Goal: Task Accomplishment & Management: Complete application form

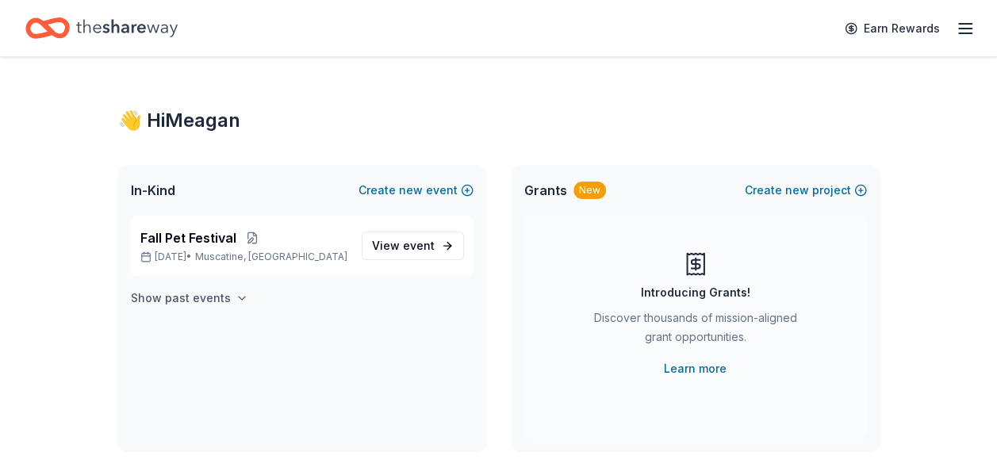
click at [202, 295] on h4 "Show past events" at bounding box center [181, 298] width 100 height 19
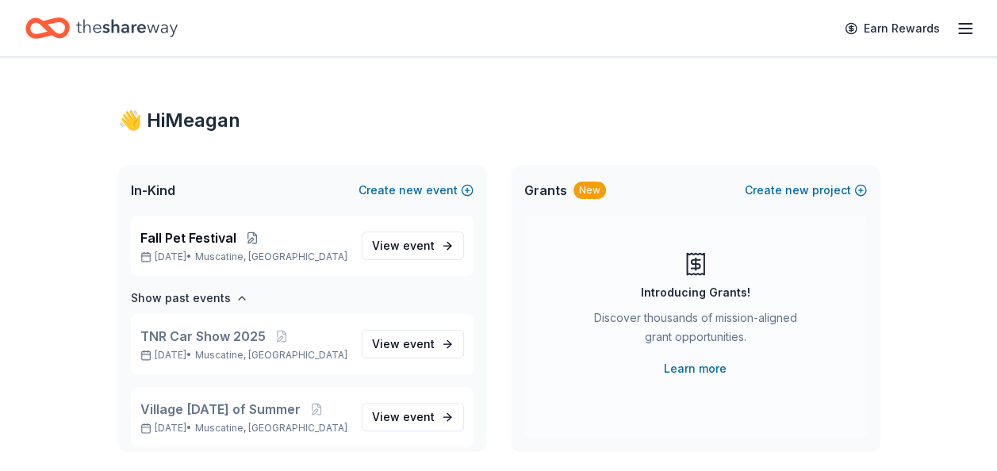
scroll to position [79, 0]
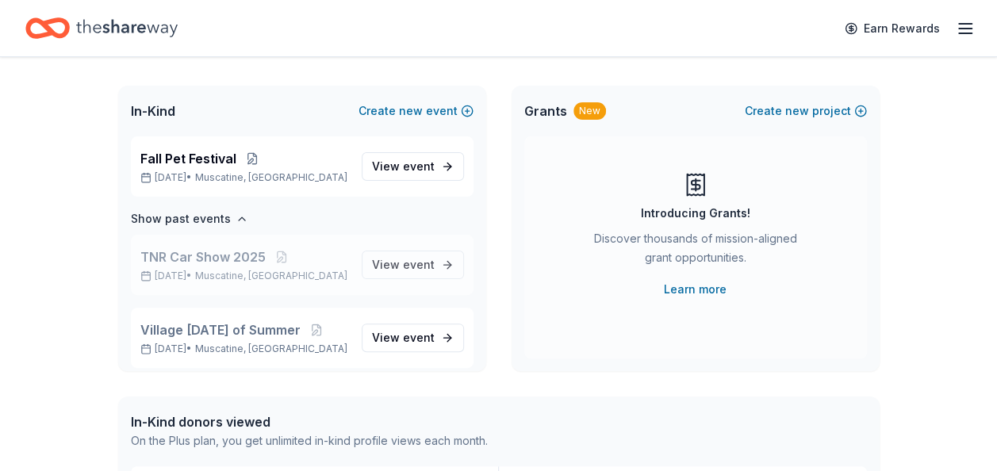
click at [175, 258] on span "TNR Car Show 2025" at bounding box center [202, 256] width 125 height 19
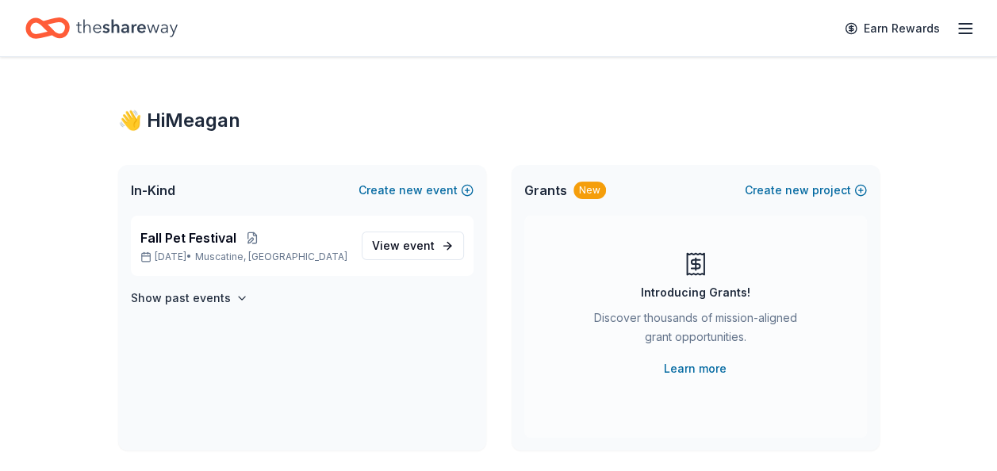
scroll to position [79, 0]
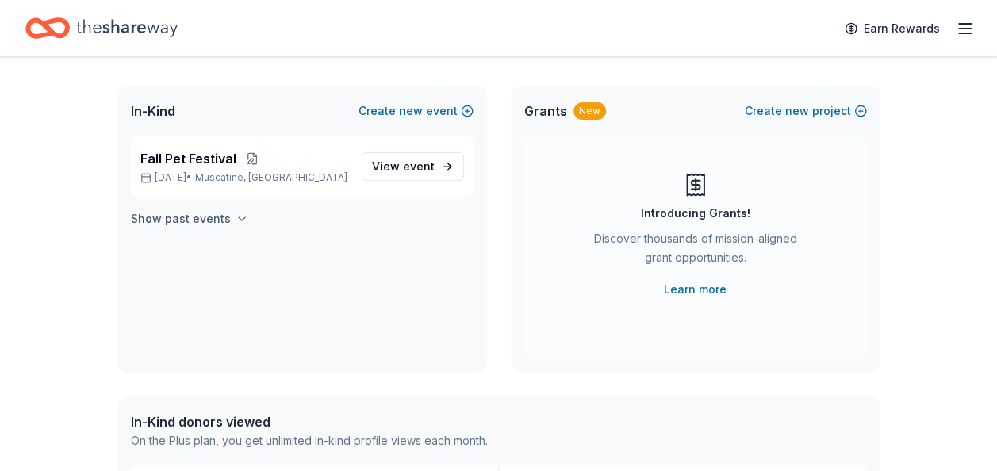
click at [176, 220] on h4 "Show past events" at bounding box center [181, 218] width 100 height 19
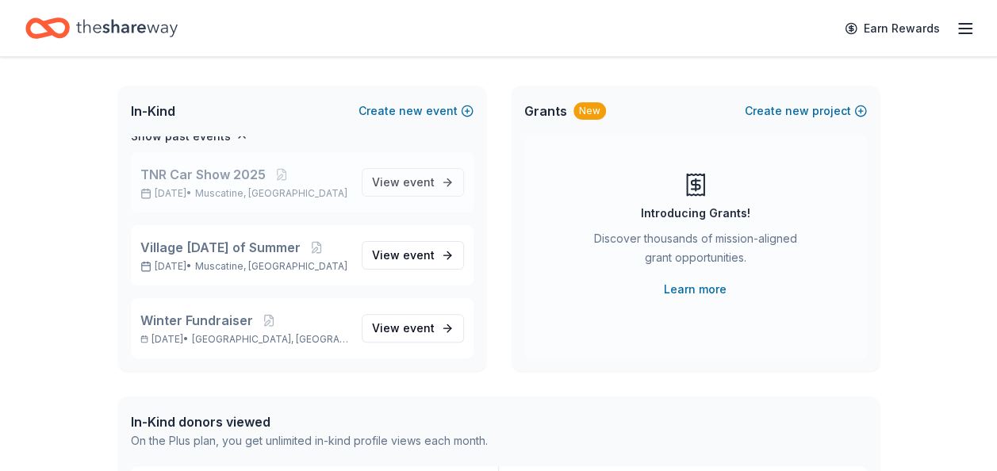
scroll to position [0, 0]
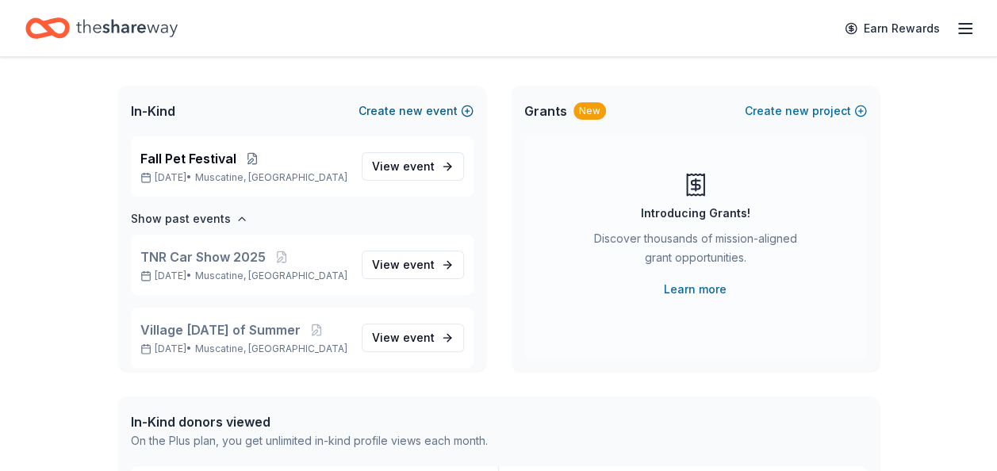
click at [390, 113] on button "Create new event" at bounding box center [415, 110] width 115 height 19
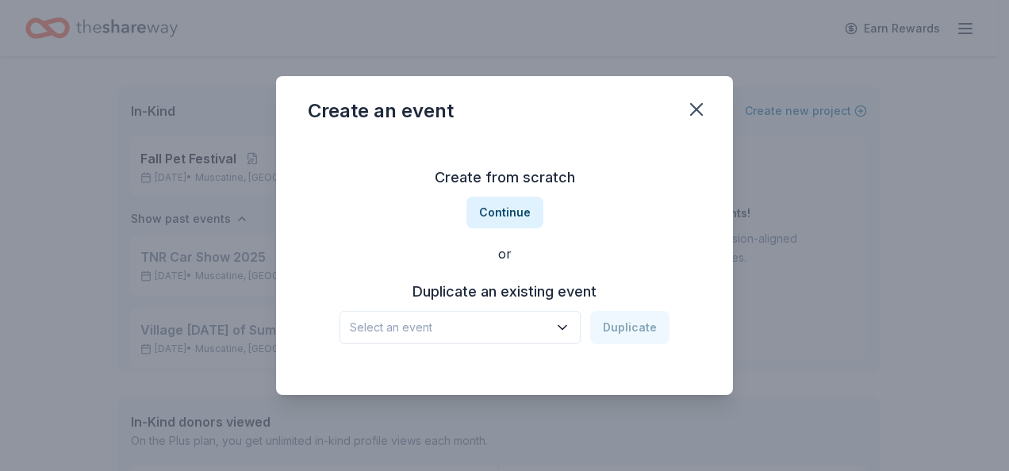
click at [566, 327] on icon "button" at bounding box center [562, 328] width 8 height 4
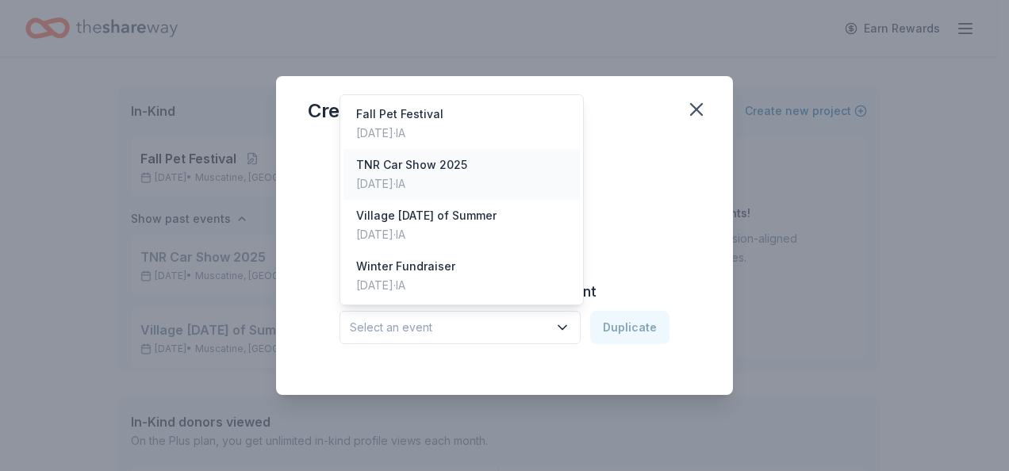
click at [370, 167] on div "TNR Car Show 2025" at bounding box center [411, 164] width 111 height 19
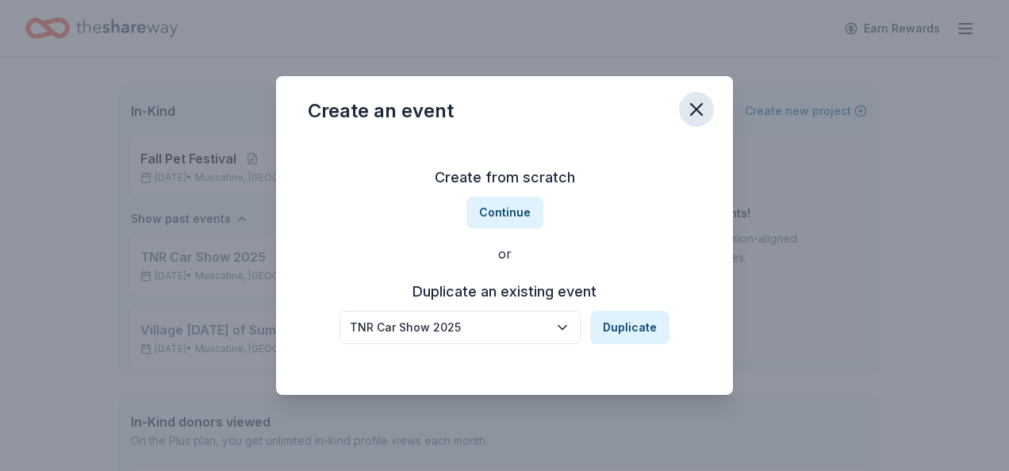
click at [699, 105] on icon "button" at bounding box center [696, 109] width 22 height 22
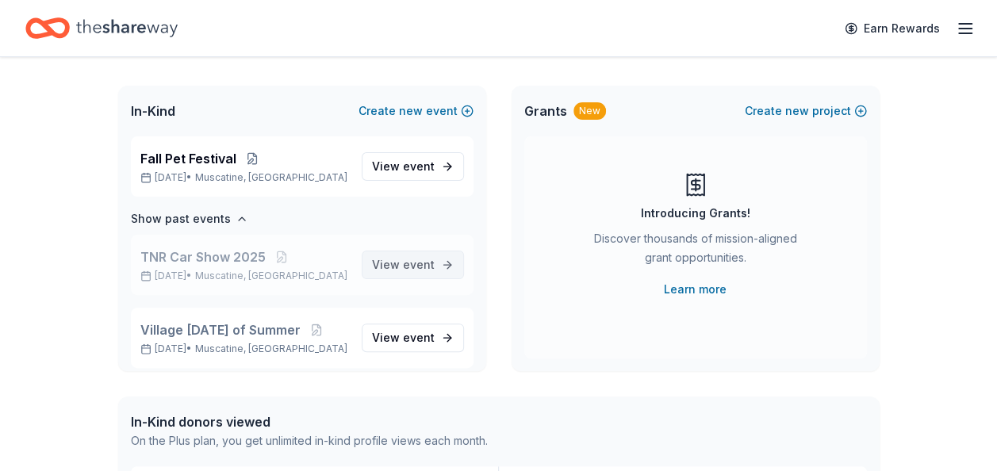
click at [403, 270] on span "event" at bounding box center [419, 264] width 32 height 13
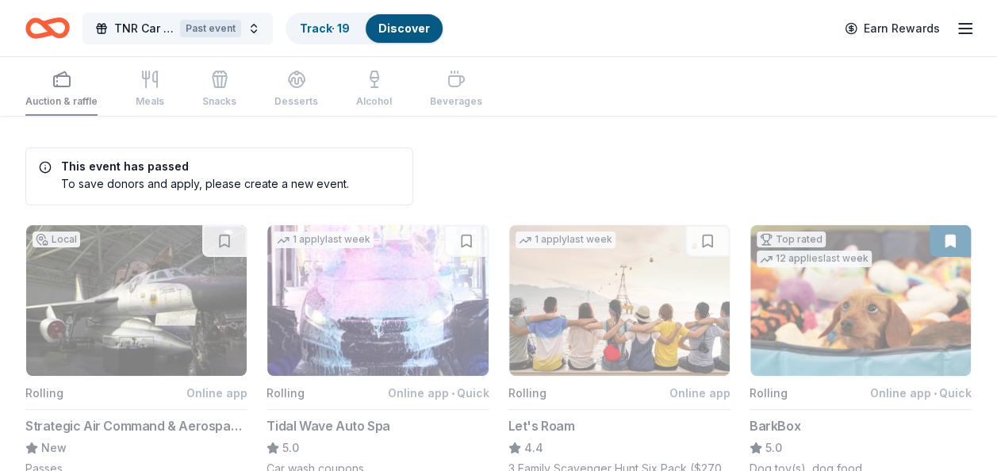
click at [140, 25] on span "TNR Car Show 2025" at bounding box center [143, 28] width 59 height 19
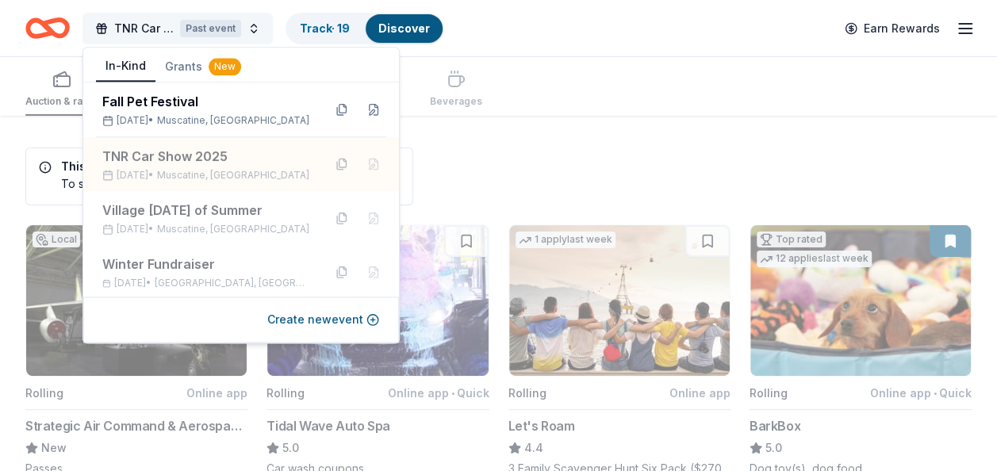
click at [140, 25] on span "TNR Car Show 2025" at bounding box center [143, 28] width 59 height 19
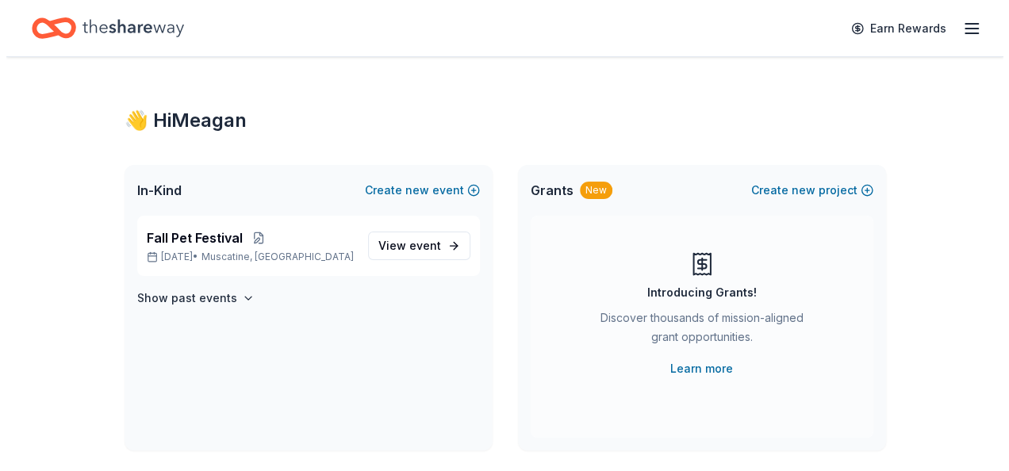
scroll to position [79, 0]
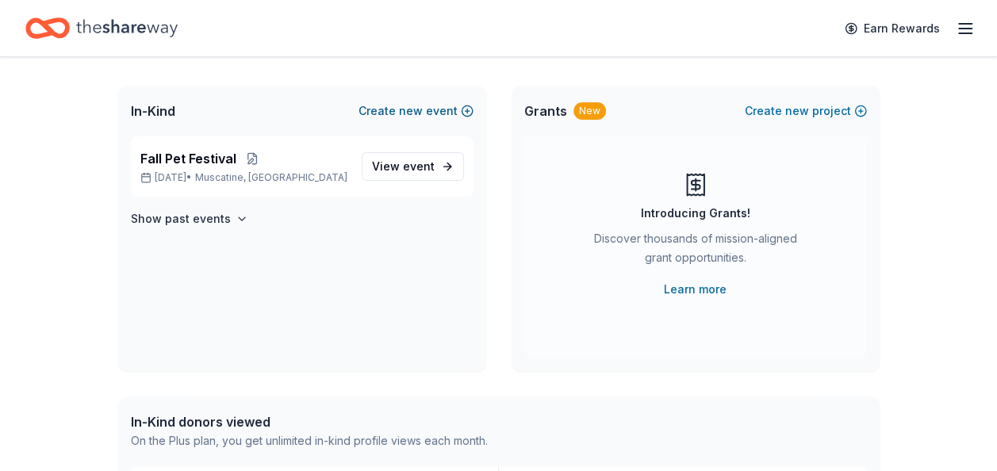
click at [385, 111] on button "Create new event" at bounding box center [415, 110] width 115 height 19
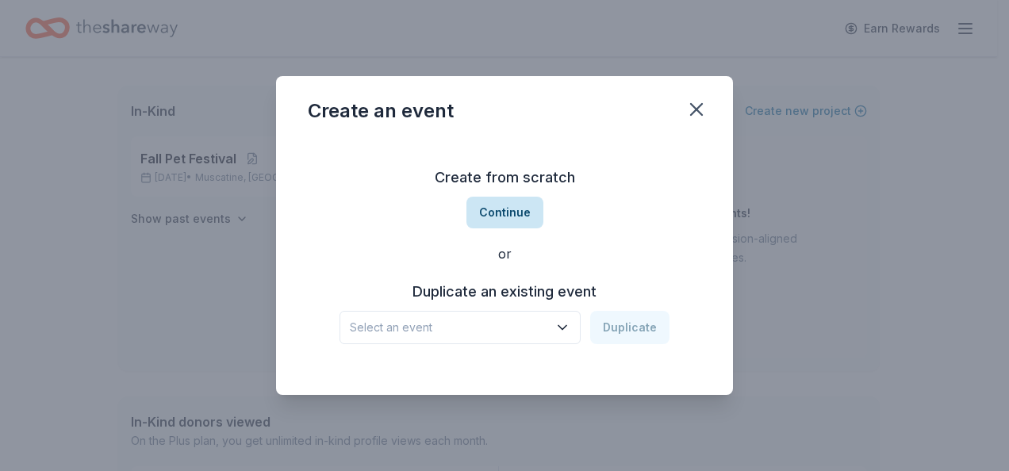
click at [508, 209] on button "Continue" at bounding box center [504, 213] width 77 height 32
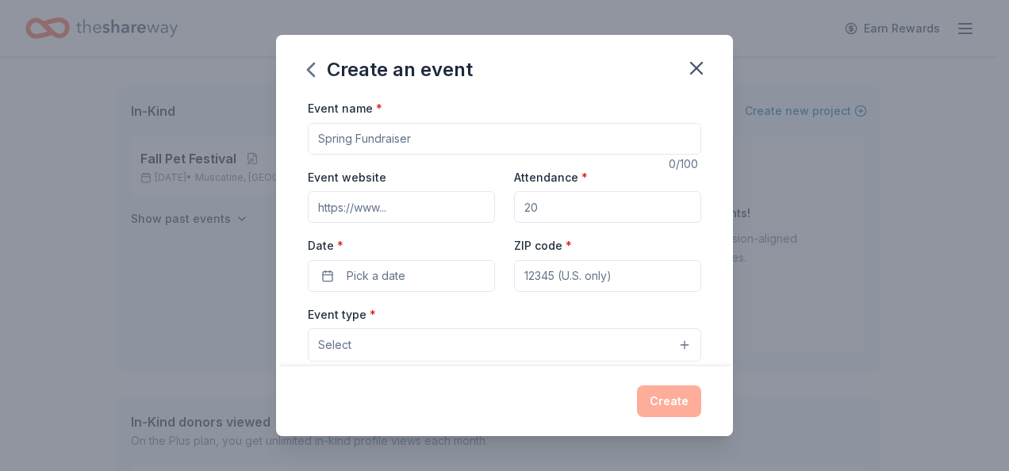
click at [392, 142] on input "Event name *" at bounding box center [504, 139] width 393 height 32
type input "ITAV 5th Annual Car Show"
click at [542, 209] on input "Attendance *" at bounding box center [607, 207] width 187 height 32
type input "600"
click at [551, 262] on input "ZIP code *" at bounding box center [607, 276] width 187 height 32
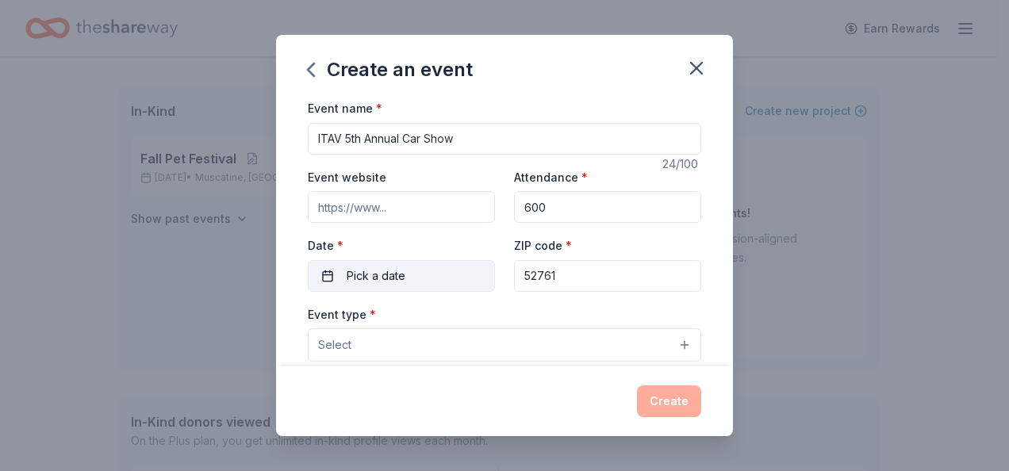
type input "52761"
click at [362, 268] on span "Pick a date" at bounding box center [376, 275] width 59 height 19
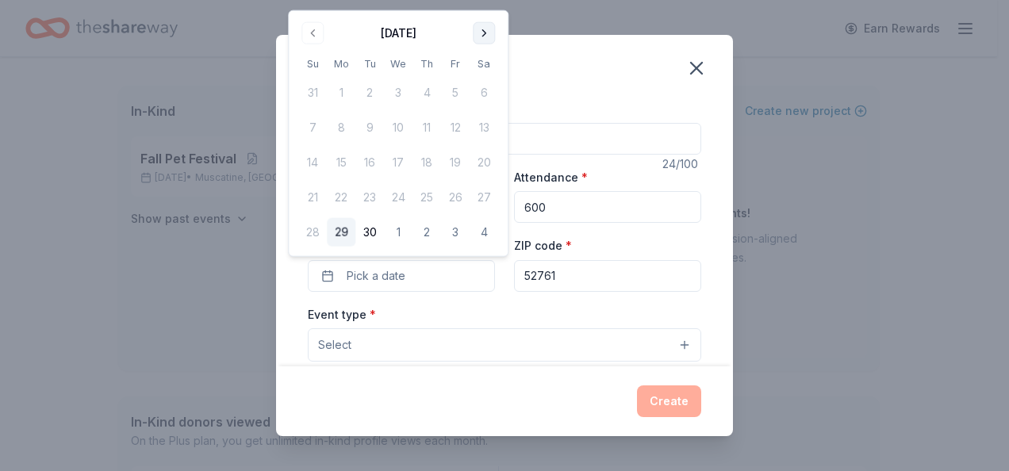
click at [483, 27] on button "Go to next month" at bounding box center [484, 33] width 22 height 22
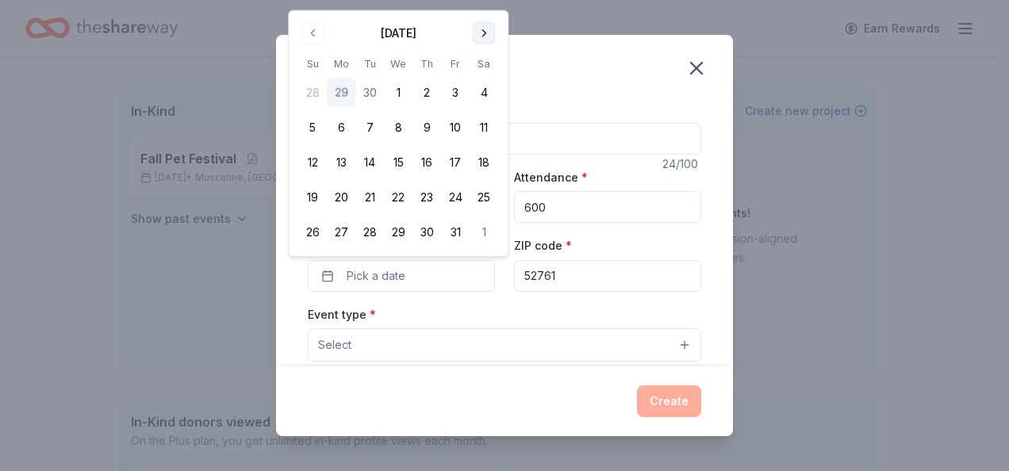
click at [483, 27] on button "Go to next month" at bounding box center [484, 33] width 22 height 22
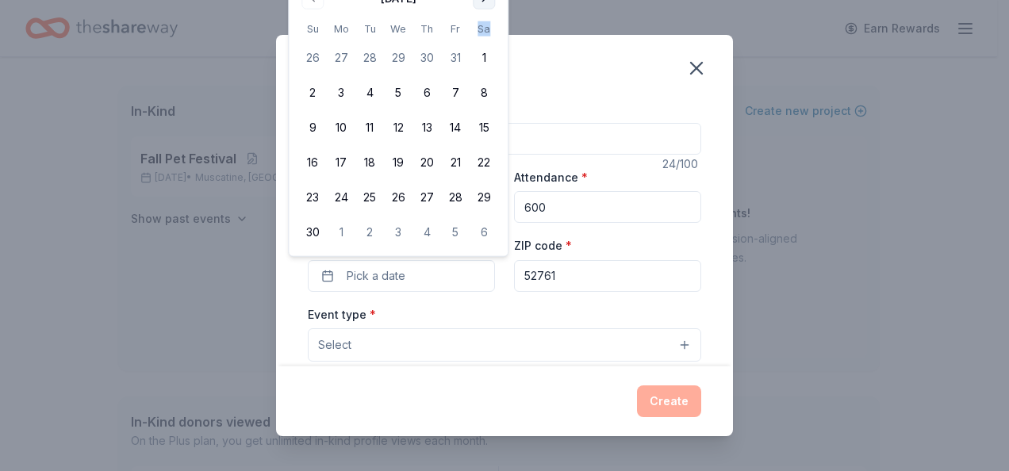
click at [483, 27] on th "Sa" at bounding box center [483, 29] width 29 height 17
drag, startPoint x: 415, startPoint y: 8, endPoint x: 411, endPoint y: 42, distance: 34.4
click at [411, 42] on div "[DATE] Su Mo Tu We Th Fr Sa 26 27 28 29 30 31 1 2 3 4 5 6 7 8 9 10 11 12 13 14 …" at bounding box center [398, 116] width 200 height 261
click at [617, 125] on input "ITAV 5th Annual Car Show" at bounding box center [504, 139] width 393 height 32
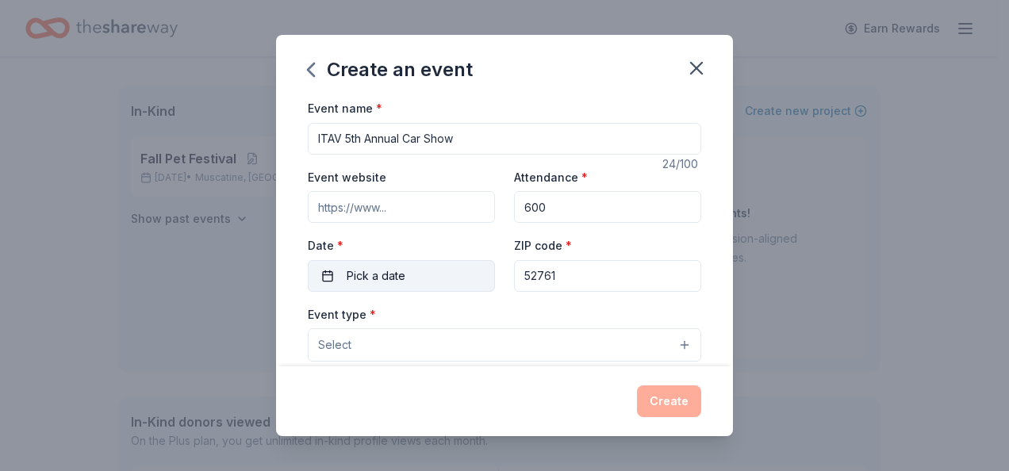
click at [374, 278] on span "Pick a date" at bounding box center [376, 275] width 59 height 19
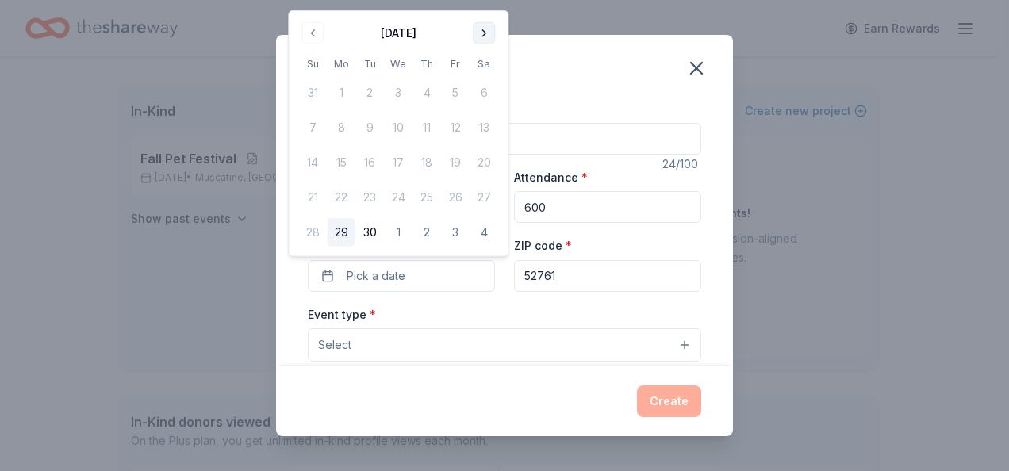
click at [482, 33] on button "Go to next month" at bounding box center [484, 33] width 22 height 22
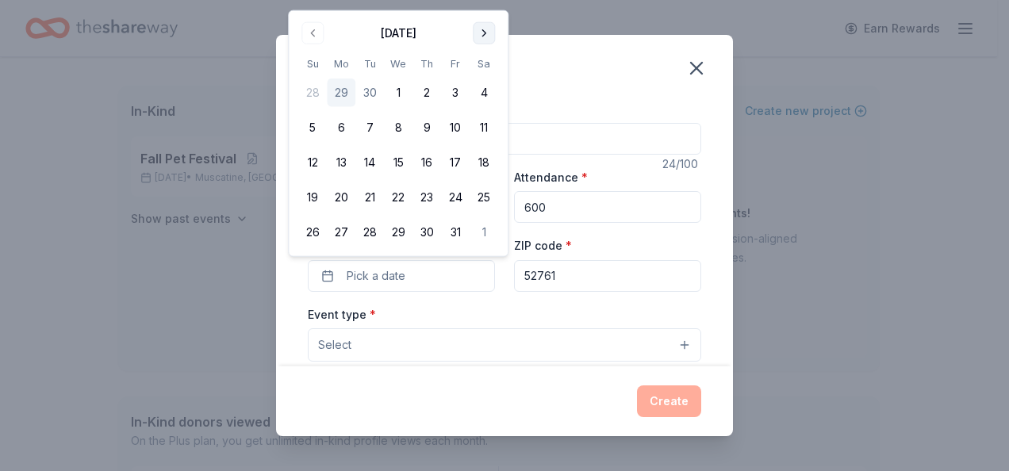
click at [482, 33] on button "Go to next month" at bounding box center [484, 33] width 22 height 22
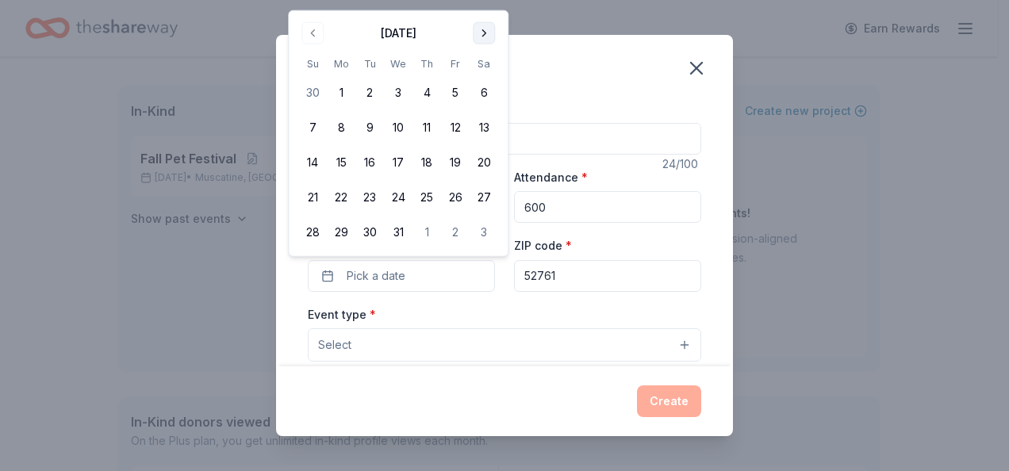
click at [484, 32] on button "Go to next month" at bounding box center [484, 33] width 22 height 22
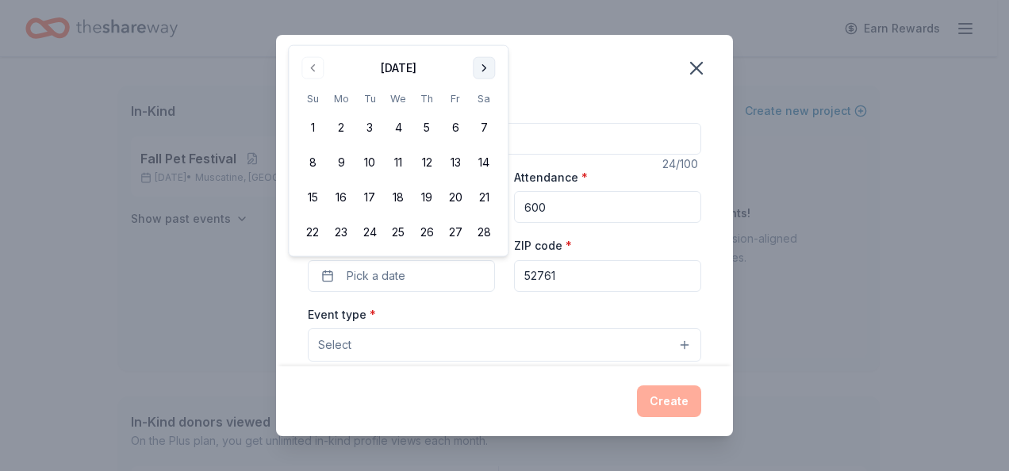
click at [484, 59] on button "Go to next month" at bounding box center [484, 68] width 22 height 22
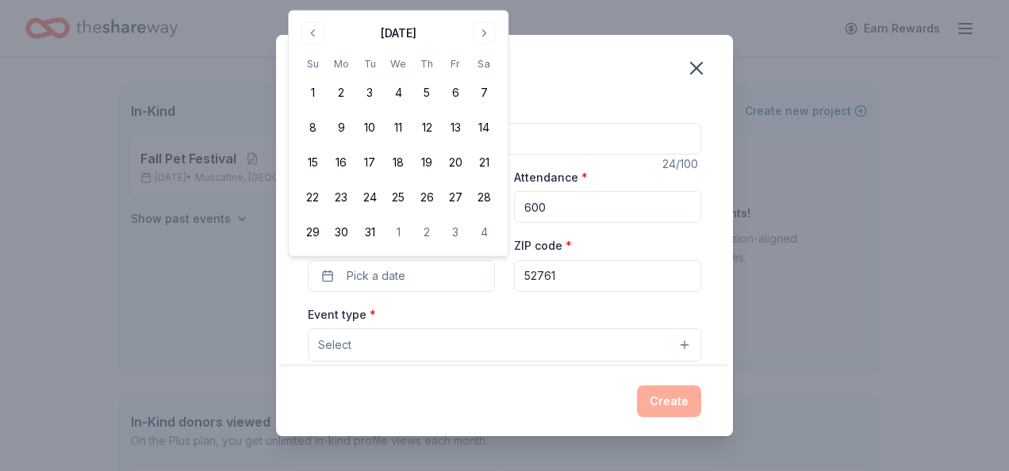
click at [481, 67] on th "Sa" at bounding box center [483, 64] width 29 height 17
click at [484, 37] on button "Go to next month" at bounding box center [484, 33] width 22 height 22
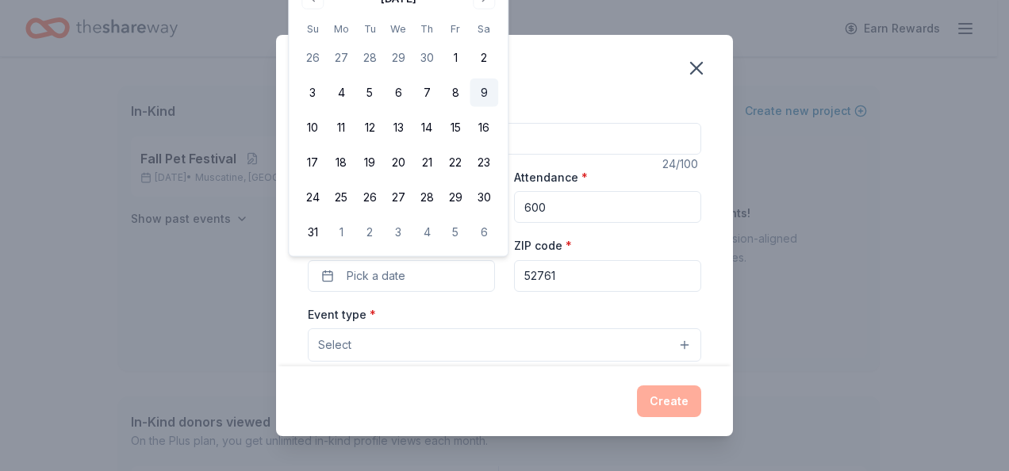
click at [484, 89] on button "9" at bounding box center [483, 92] width 29 height 29
click at [481, 301] on div "Event name * ITAV 5th Annual Car Show 24 /100 Event website Attendance * 600 Da…" at bounding box center [504, 464] width 393 height 733
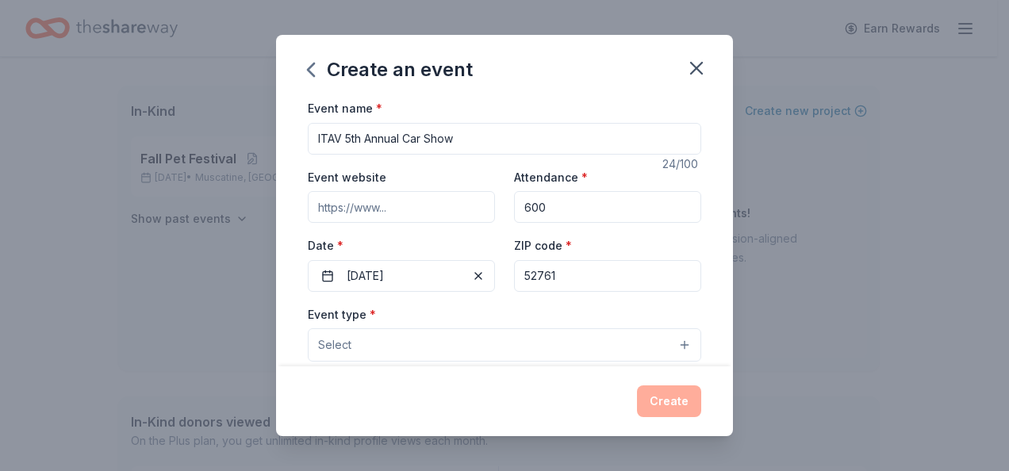
click at [389, 338] on button "Select" at bounding box center [504, 344] width 393 height 33
click at [672, 341] on button "Select" at bounding box center [504, 344] width 393 height 33
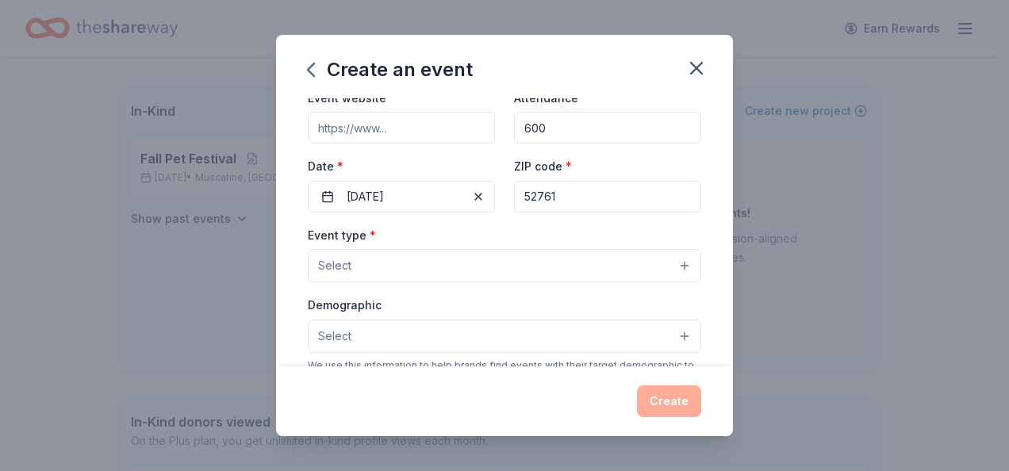
scroll to position [159, 0]
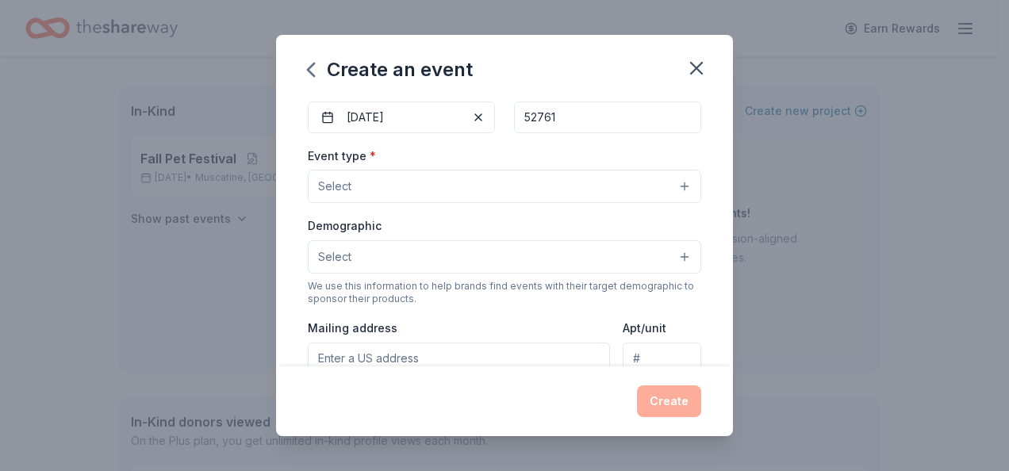
click at [359, 183] on button "Select" at bounding box center [504, 186] width 393 height 33
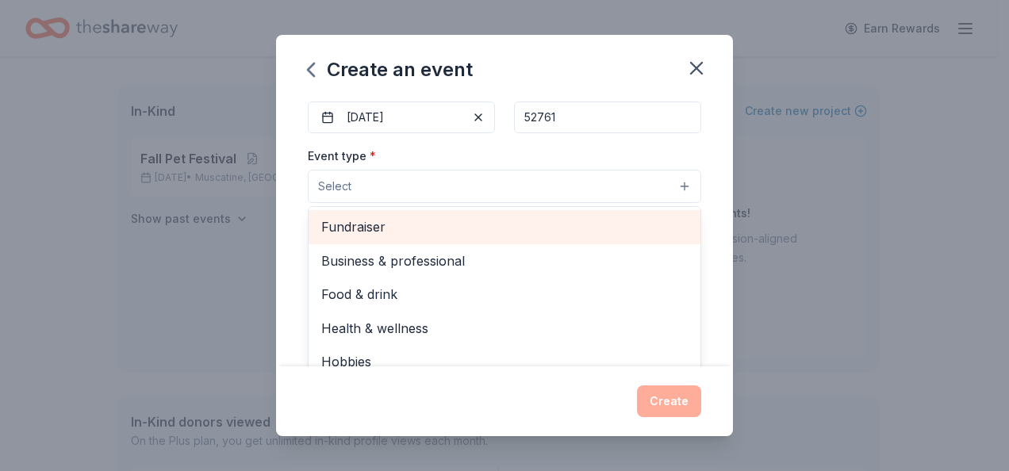
click at [373, 225] on span "Fundraiser" at bounding box center [504, 226] width 366 height 21
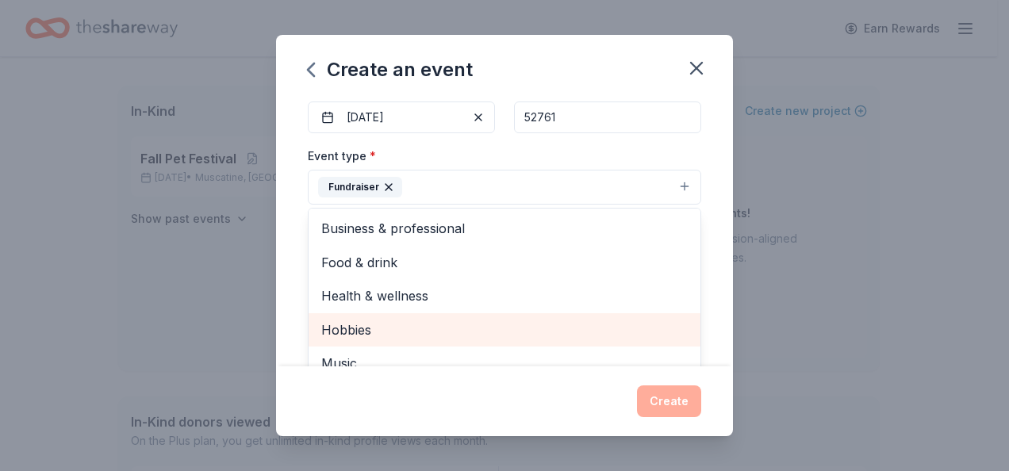
scroll to position [18, 0]
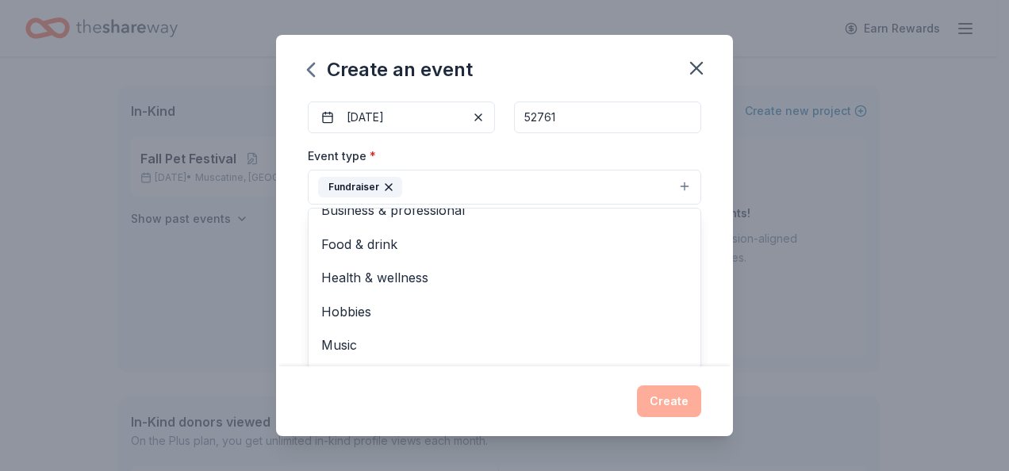
click at [282, 290] on div "Event name * ITAV 5th Annual Car Show 24 /100 Event website Attendance * 600 Da…" at bounding box center [504, 232] width 457 height 268
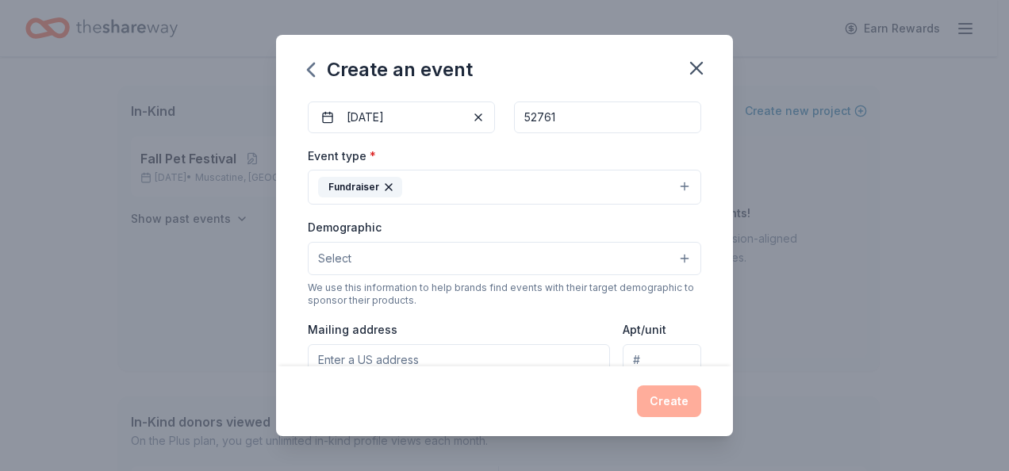
click at [344, 252] on span "Select" at bounding box center [334, 258] width 33 height 19
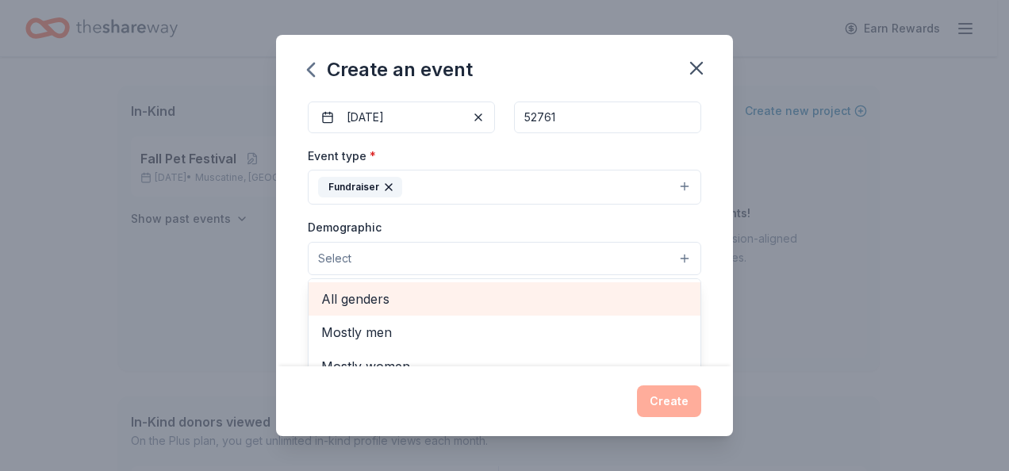
click at [361, 282] on div "All genders" at bounding box center [504, 298] width 392 height 33
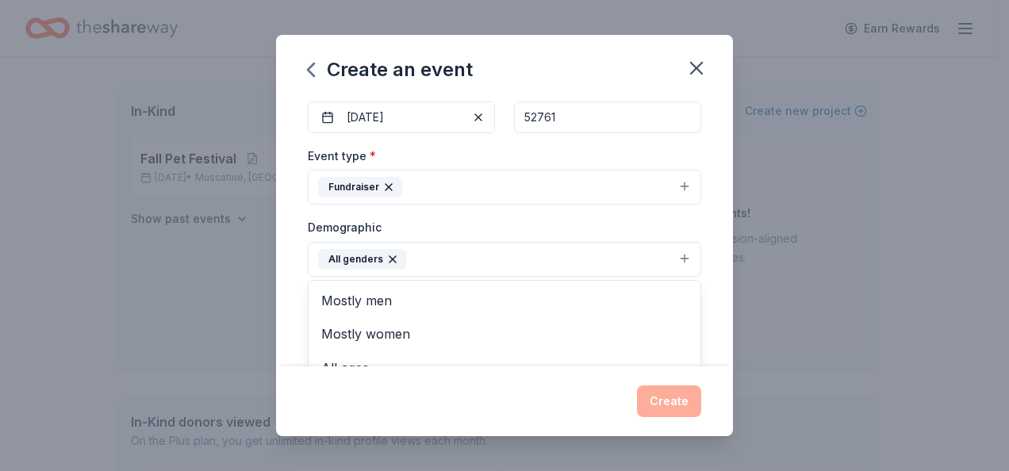
click at [297, 285] on div "Event name * ITAV 5th Annual Car Show 24 /100 Event website Attendance * 600 Da…" at bounding box center [504, 232] width 457 height 268
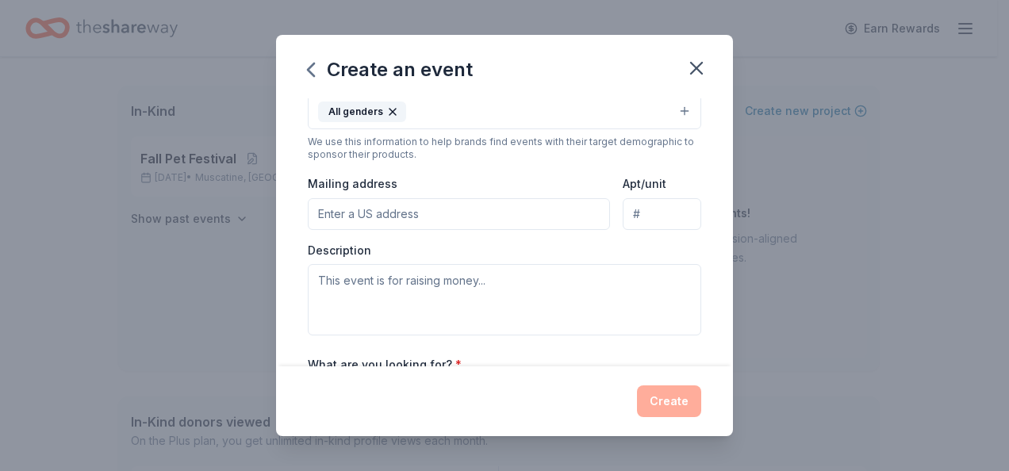
scroll to position [317, 0]
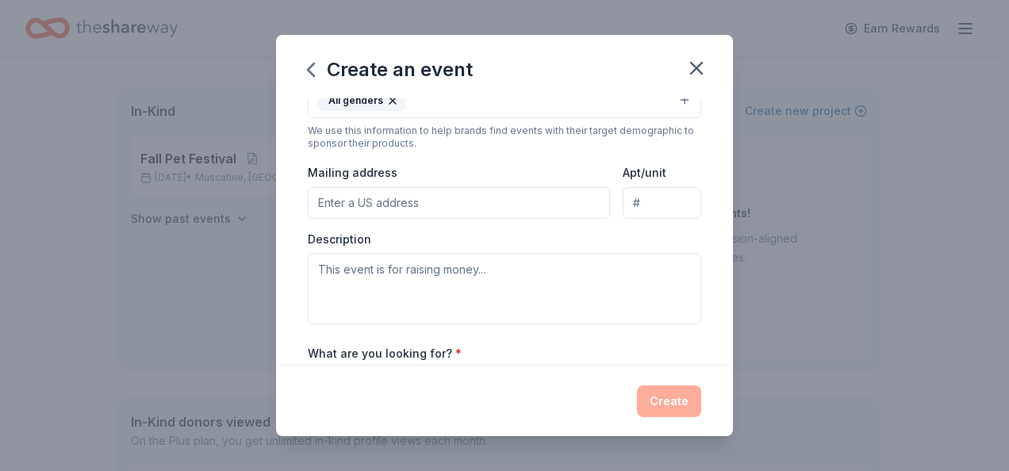
click at [366, 200] on input "Mailing address" at bounding box center [459, 203] width 302 height 32
click at [392, 195] on input "Mailing address" at bounding box center [459, 203] width 302 height 32
paste input "[STREET_ADDRESS]"
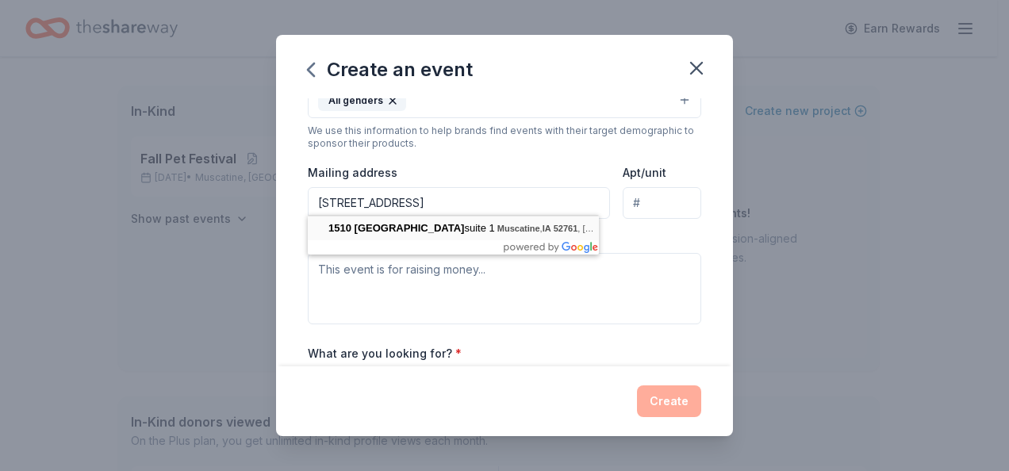
scroll to position [0, 0]
type input "[STREET_ADDRESS]"
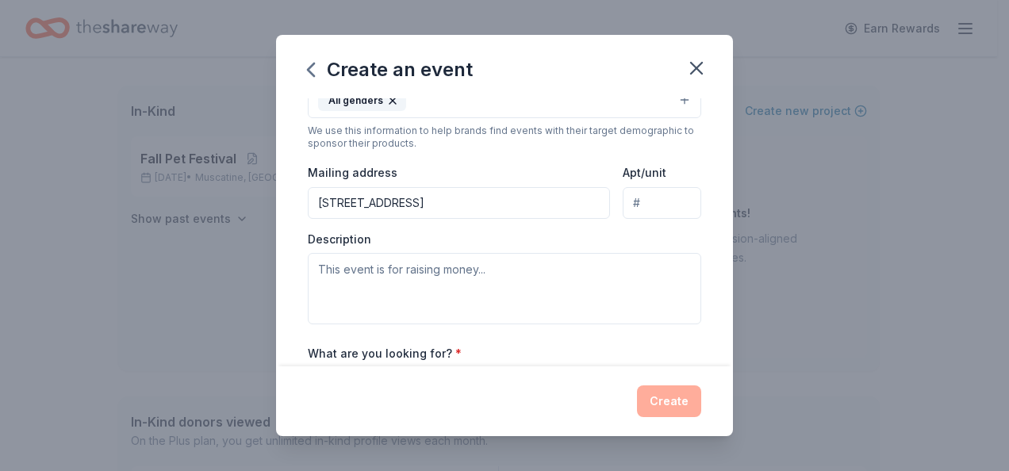
click at [592, 241] on div "Description" at bounding box center [504, 279] width 393 height 94
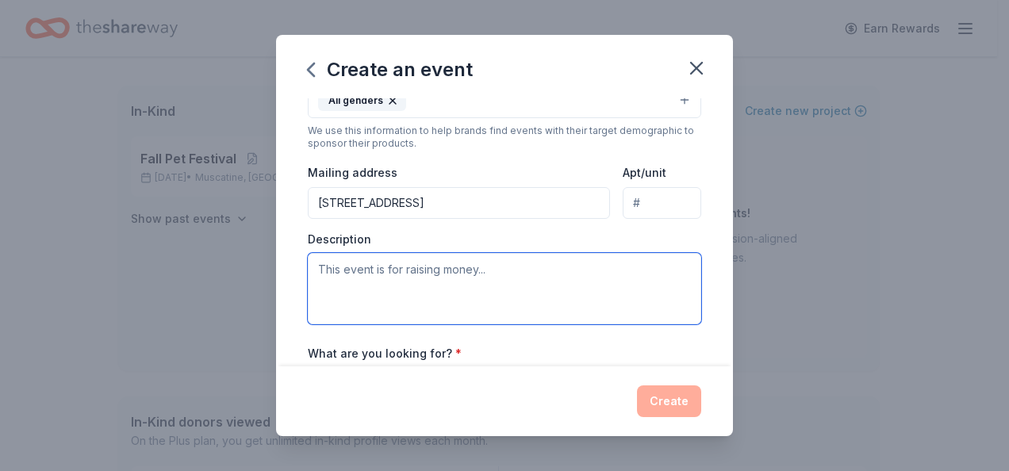
click at [580, 274] on textarea at bounding box center [504, 288] width 393 height 71
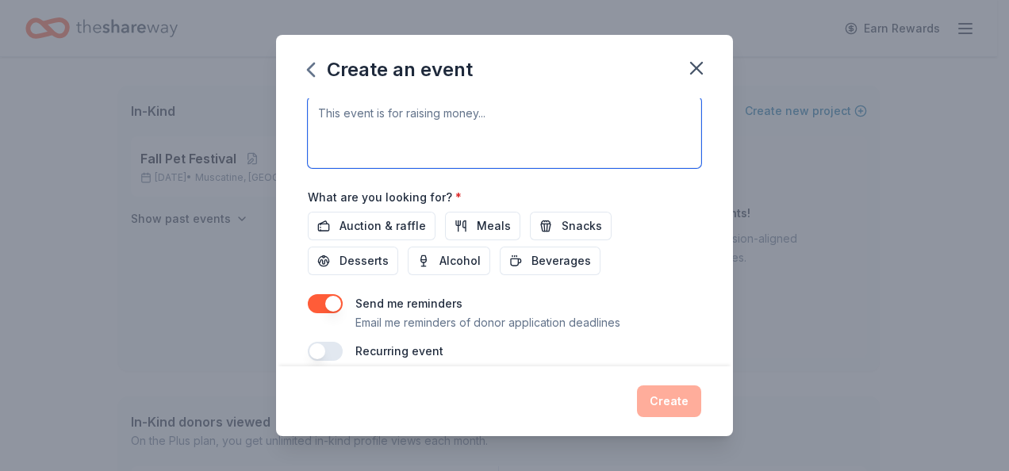
scroll to position [476, 0]
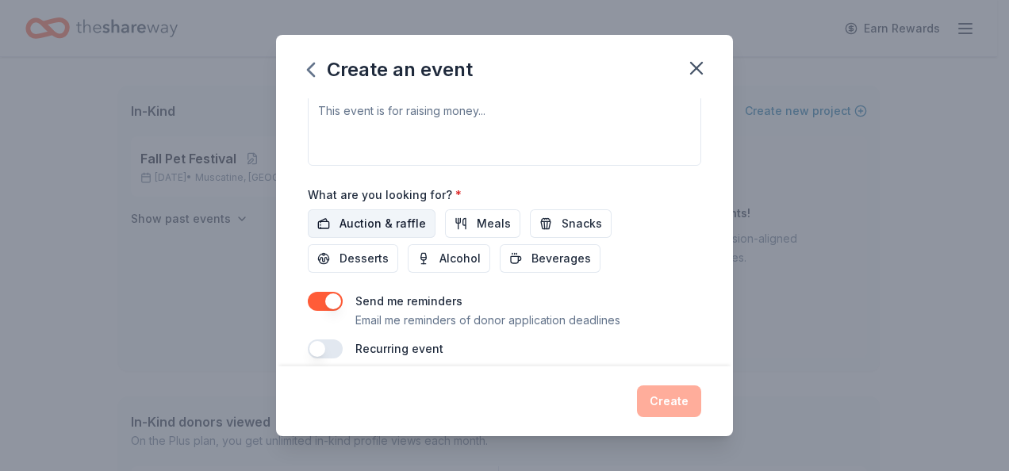
click at [348, 223] on span "Auction & raffle" at bounding box center [382, 223] width 86 height 19
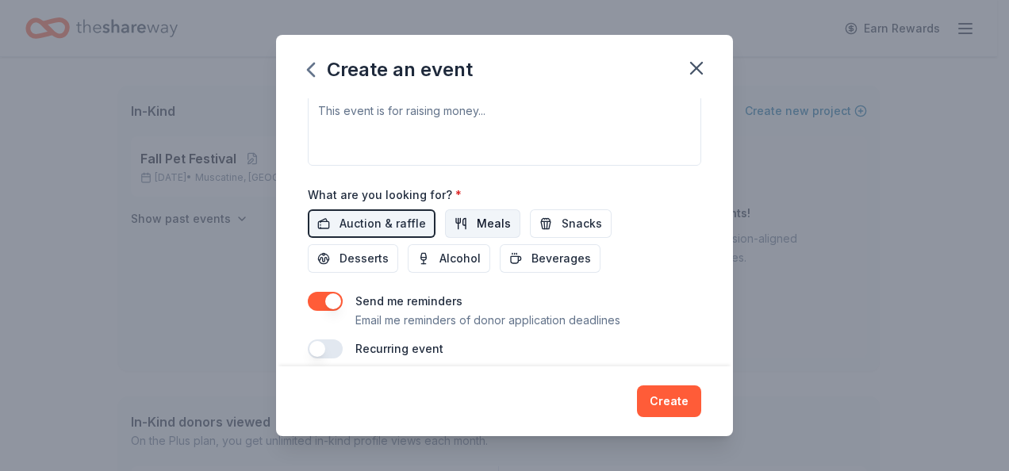
click at [459, 220] on button "Meals" at bounding box center [482, 223] width 75 height 29
click at [542, 258] on span "Beverages" at bounding box center [560, 258] width 59 height 19
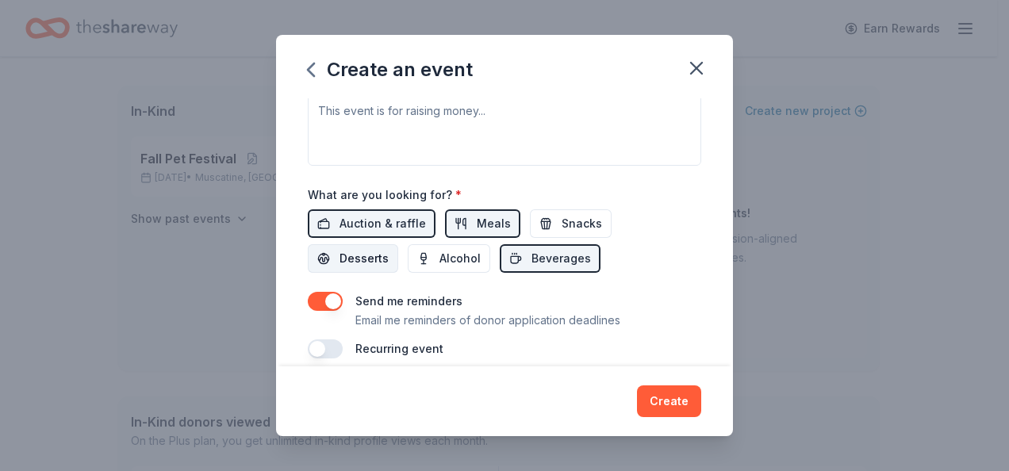
click at [320, 252] on button "Desserts" at bounding box center [353, 258] width 90 height 29
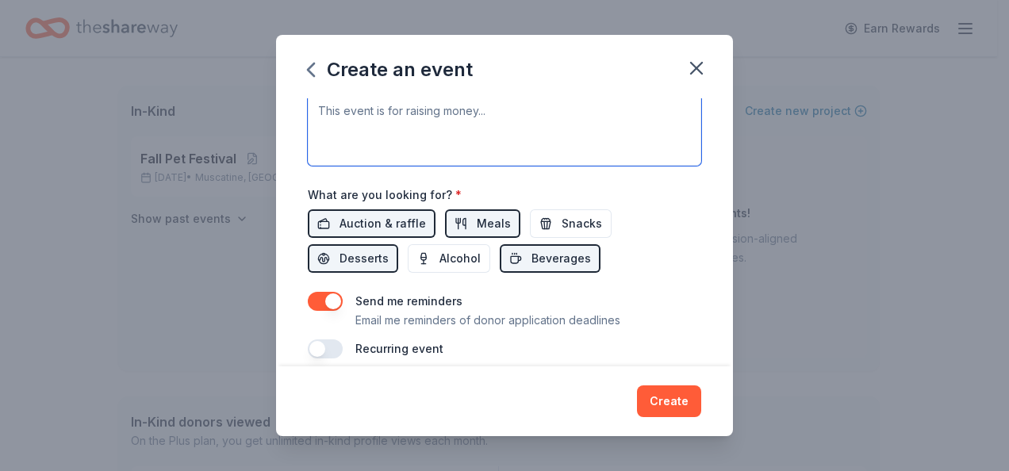
click at [389, 113] on textarea at bounding box center [504, 129] width 393 height 71
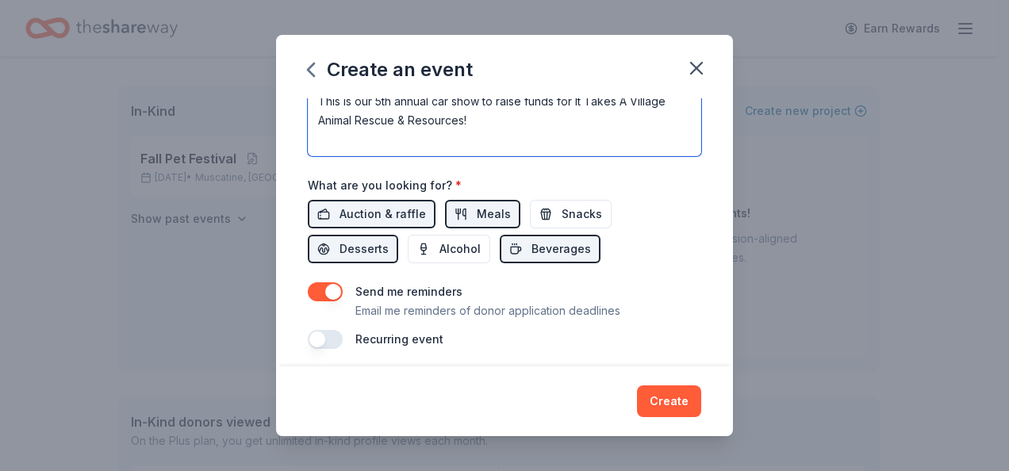
scroll to position [488, 0]
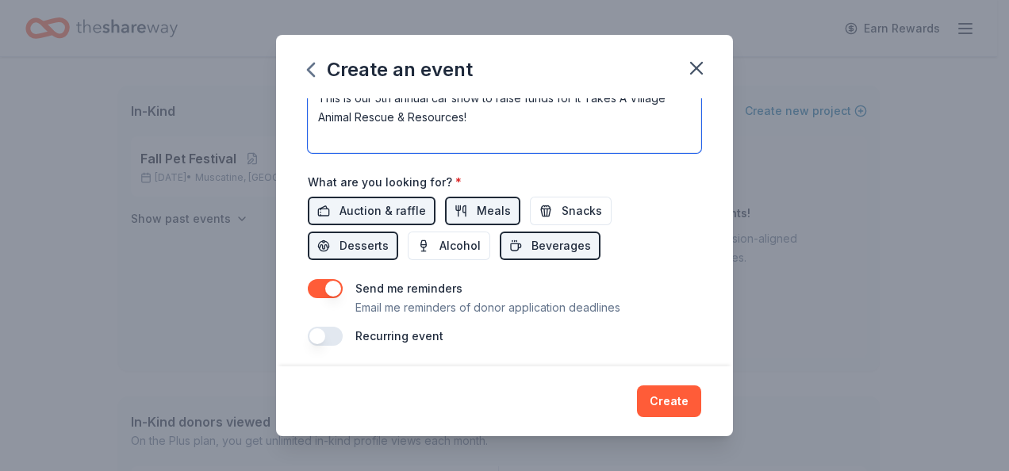
type textarea "This is our 5th annual car show to raise funds for It Takes A Village Animal Re…"
click at [321, 286] on button "button" at bounding box center [325, 288] width 35 height 19
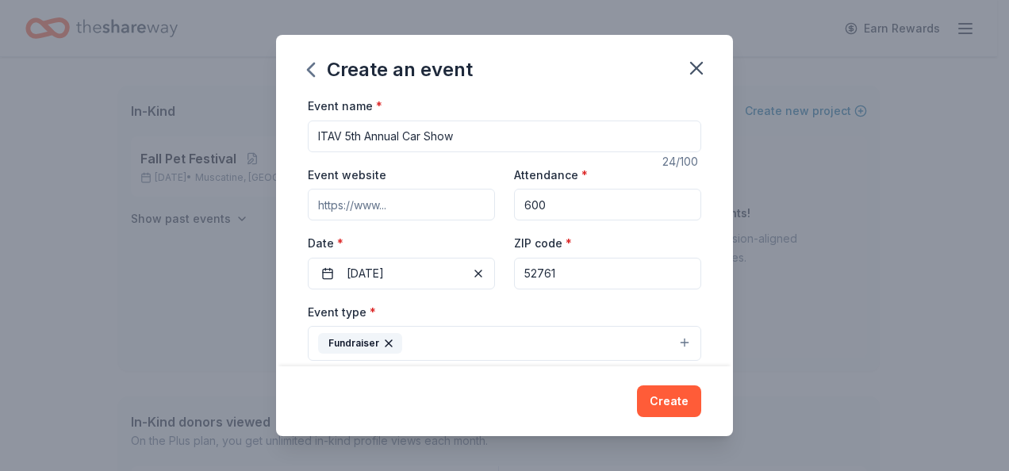
scroll to position [0, 0]
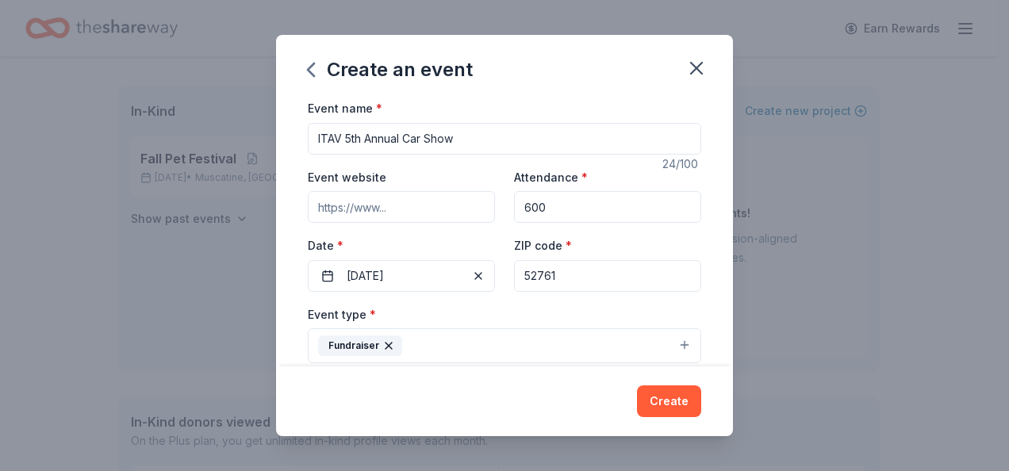
click at [365, 204] on input "Event website" at bounding box center [401, 207] width 187 height 32
paste input "[URL][DOMAIN_NAME]"
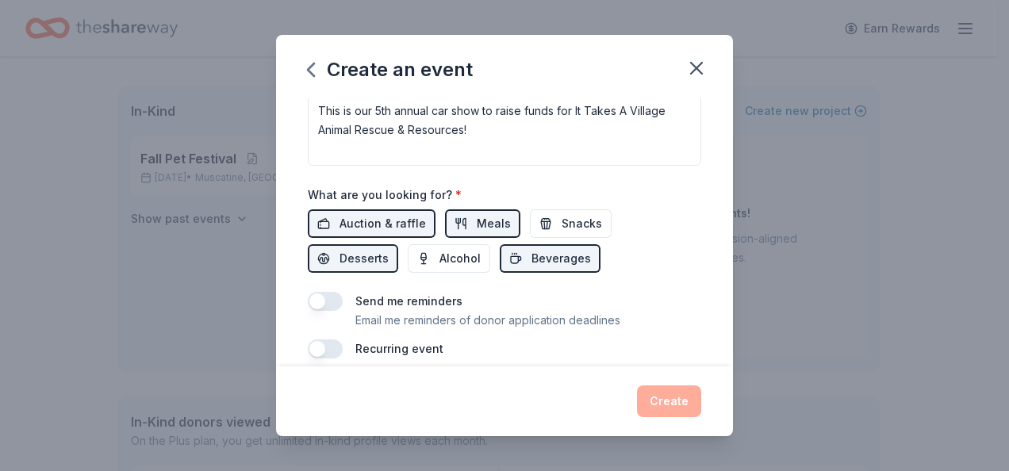
scroll to position [488, 0]
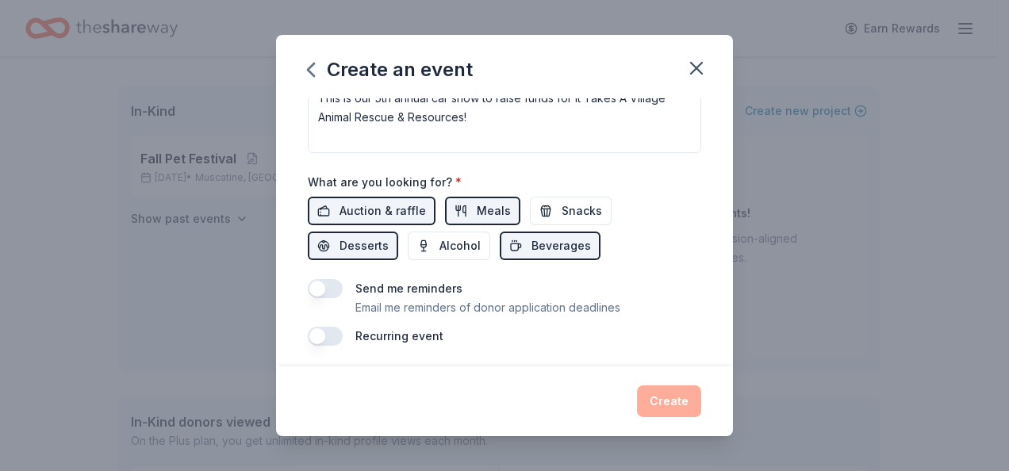
click at [649, 312] on div "Send me reminders Email me reminders of donor application deadlines" at bounding box center [504, 298] width 393 height 38
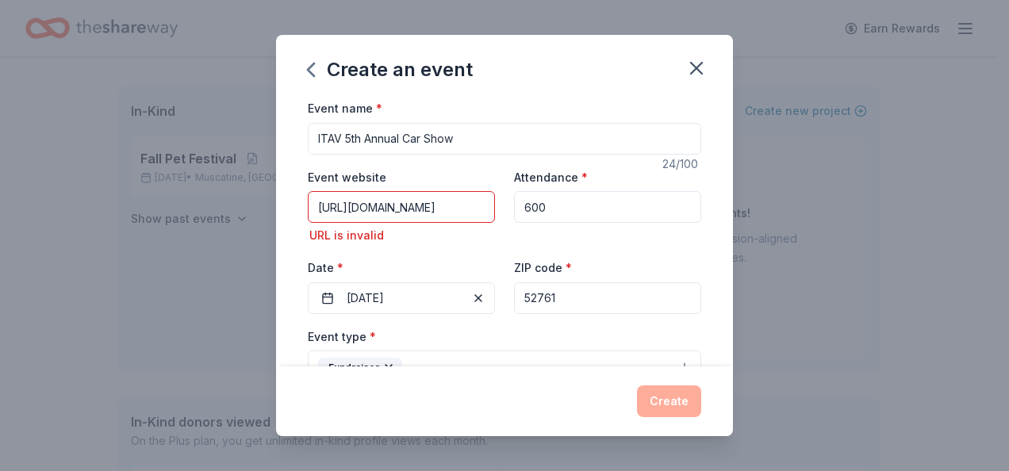
click at [368, 218] on input "[URL][DOMAIN_NAME]" at bounding box center [401, 207] width 187 height 32
click at [317, 205] on input "[URL][DOMAIN_NAME]" at bounding box center [401, 207] width 187 height 32
drag, startPoint x: 355, startPoint y: 208, endPoint x: 235, endPoint y: 206, distance: 120.5
click at [235, 206] on div "Create an event Event name * ITAV 5th Annual Car Show 24 /100 Event website [UR…" at bounding box center [504, 235] width 1009 height 471
type input "[DOMAIN_NAME][URL]"
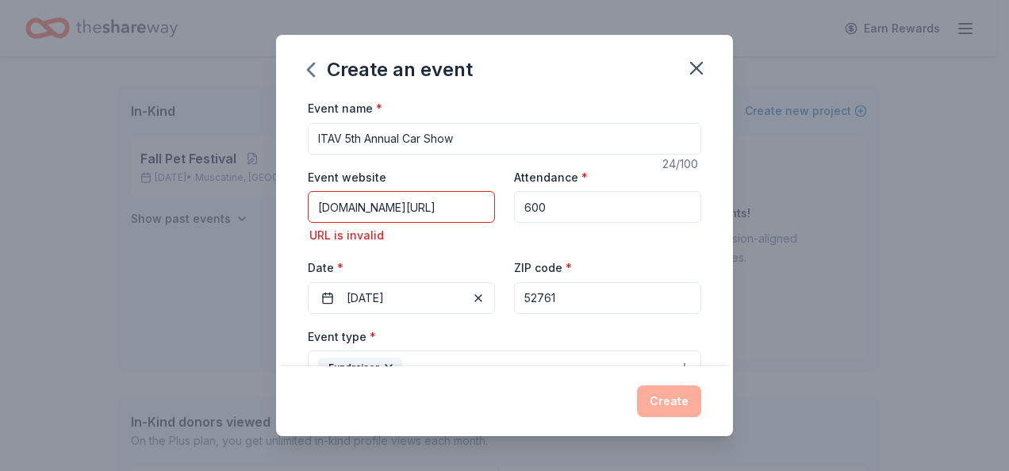
scroll to position [0, 1388]
drag, startPoint x: 312, startPoint y: 206, endPoint x: 546, endPoint y: 211, distance: 234.0
click at [546, 211] on div "Event website [DOMAIN_NAME][URL] URL is invalid Attendance * 600 Date * [DATE] …" at bounding box center [504, 240] width 393 height 147
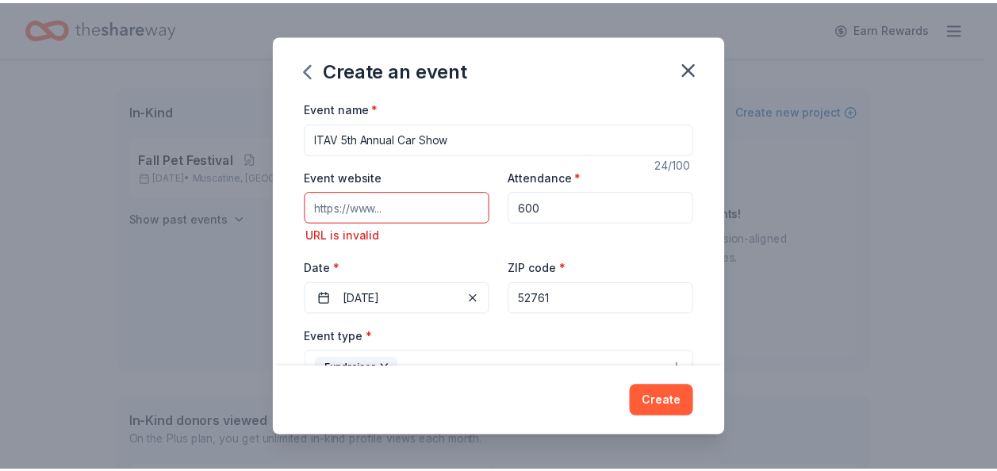
scroll to position [0, 0]
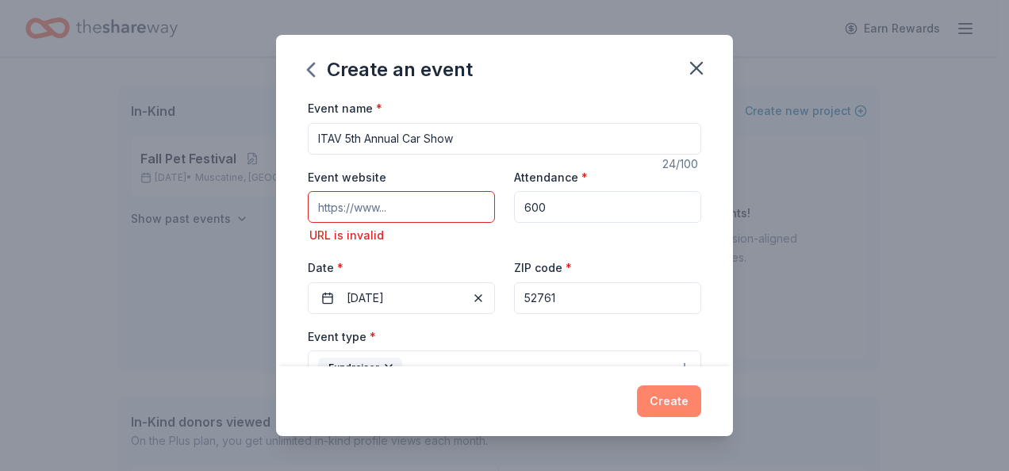
click at [663, 397] on button "Create" at bounding box center [669, 401] width 64 height 32
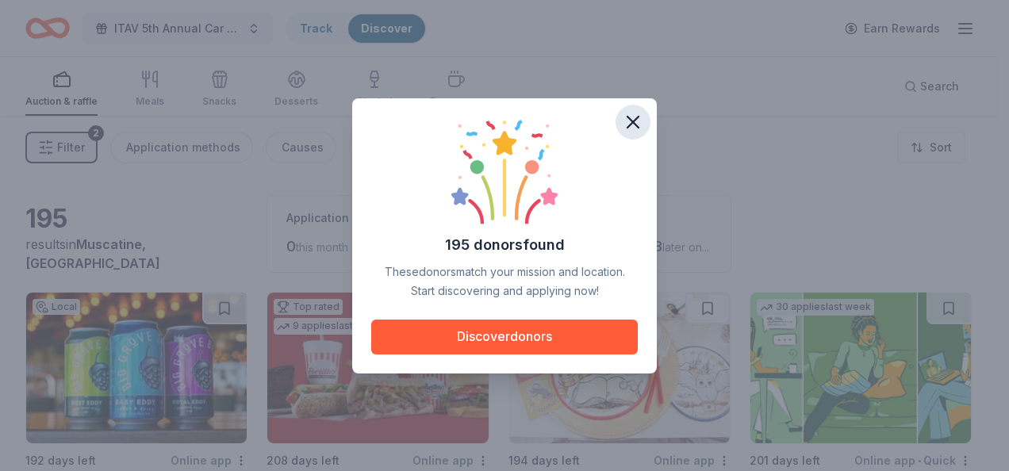
click at [635, 122] on icon "button" at bounding box center [633, 122] width 22 height 22
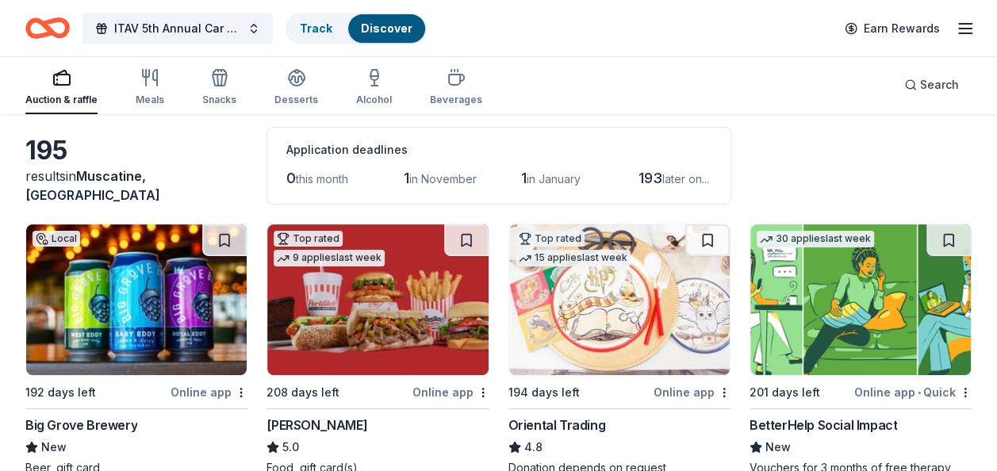
scroll to position [159, 0]
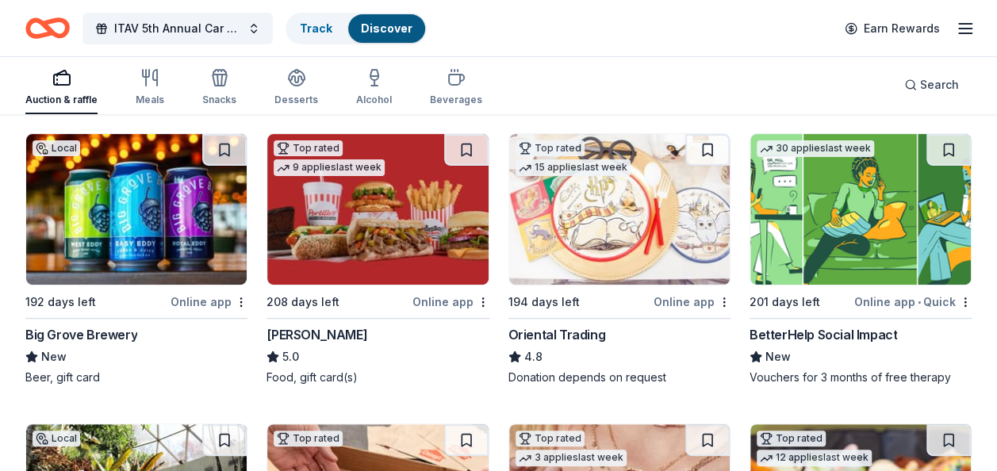
click at [802, 251] on img at bounding box center [860, 209] width 220 height 151
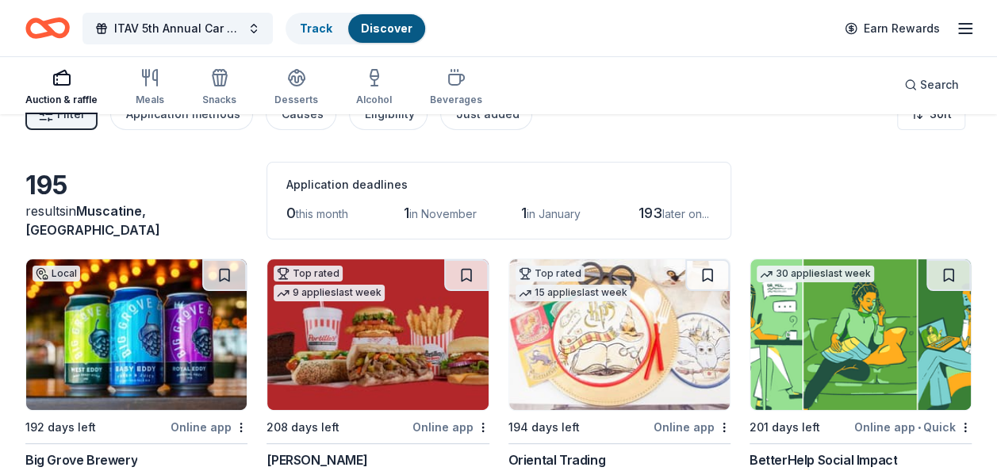
scroll to position [0, 0]
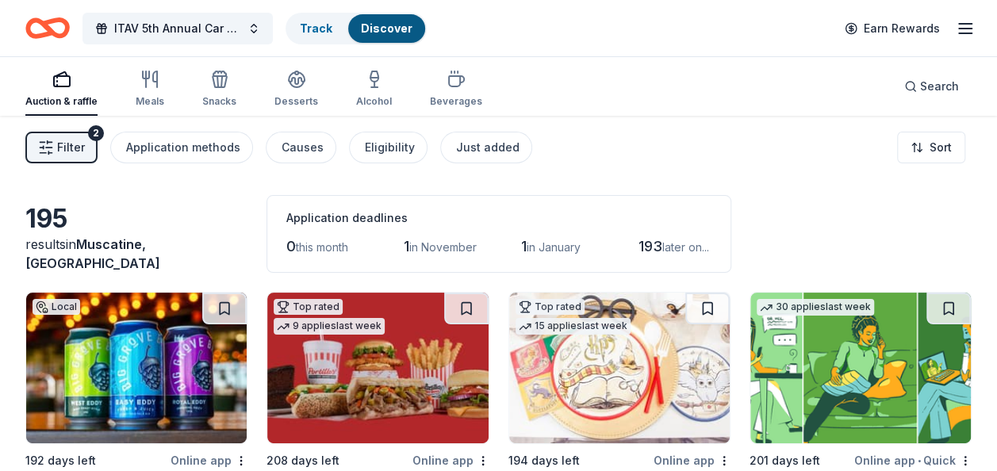
click at [956, 27] on icon "button" at bounding box center [964, 28] width 19 height 19
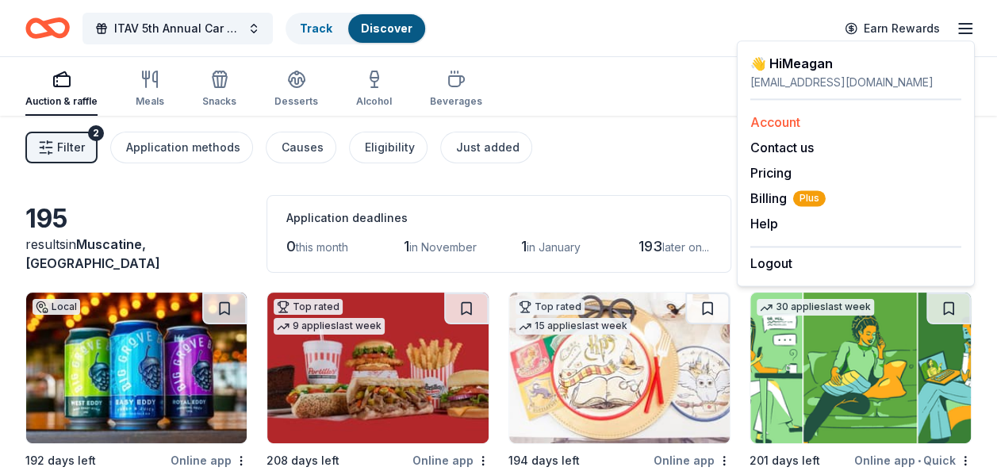
click at [794, 122] on link "Account" at bounding box center [775, 122] width 50 height 16
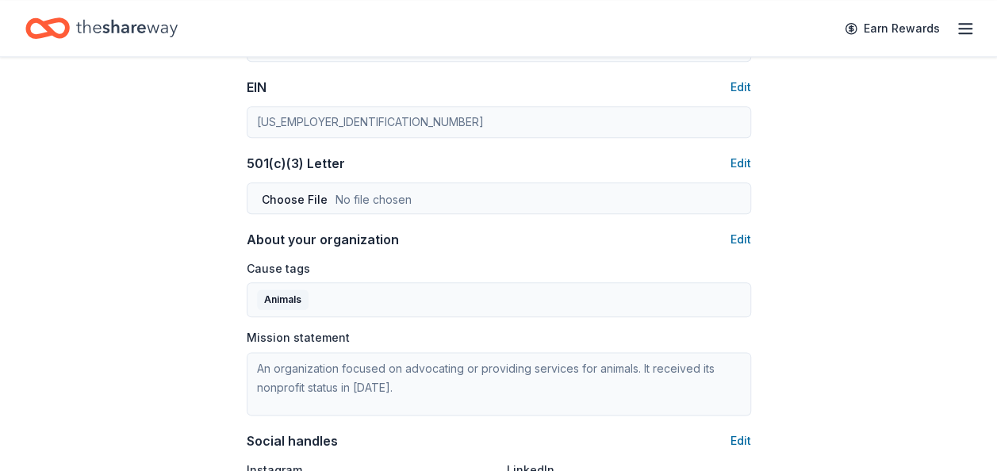
scroll to position [793, 0]
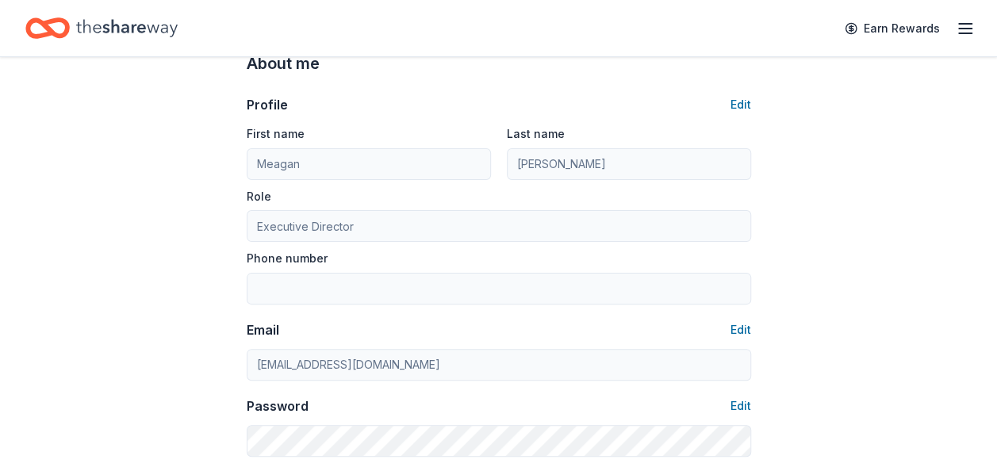
scroll to position [0, 0]
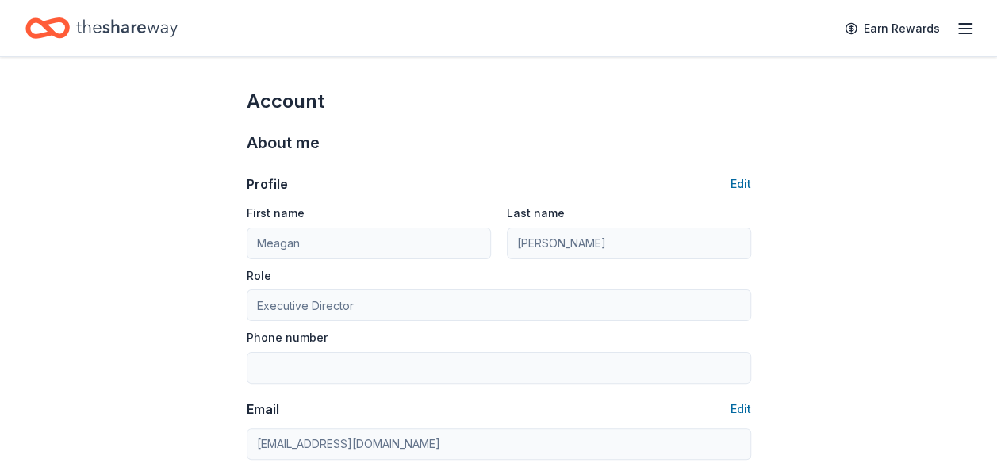
click at [140, 25] on icon "Home" at bounding box center [126, 28] width 101 height 33
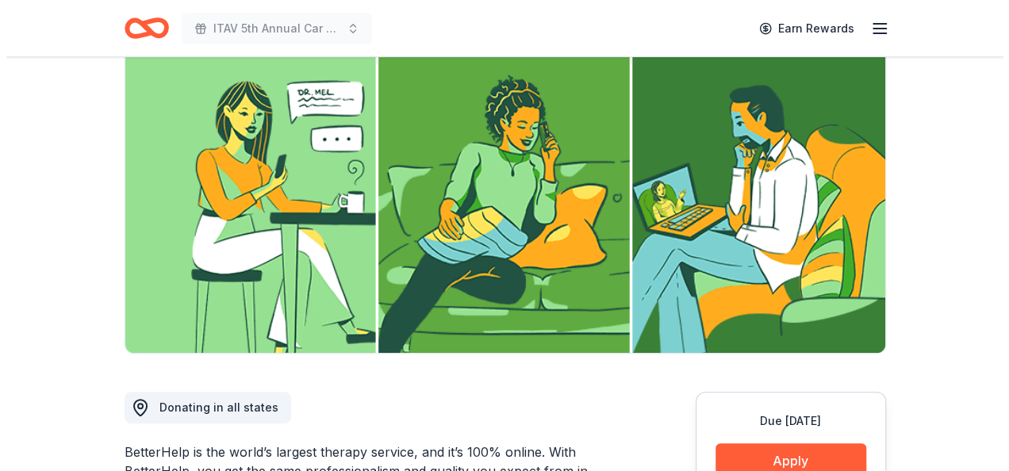
scroll to position [396, 0]
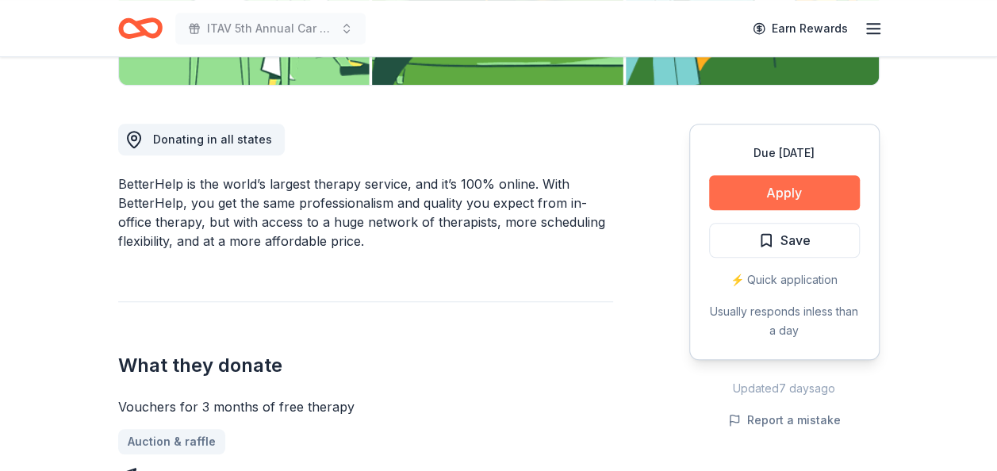
click at [749, 195] on button "Apply" at bounding box center [784, 192] width 151 height 35
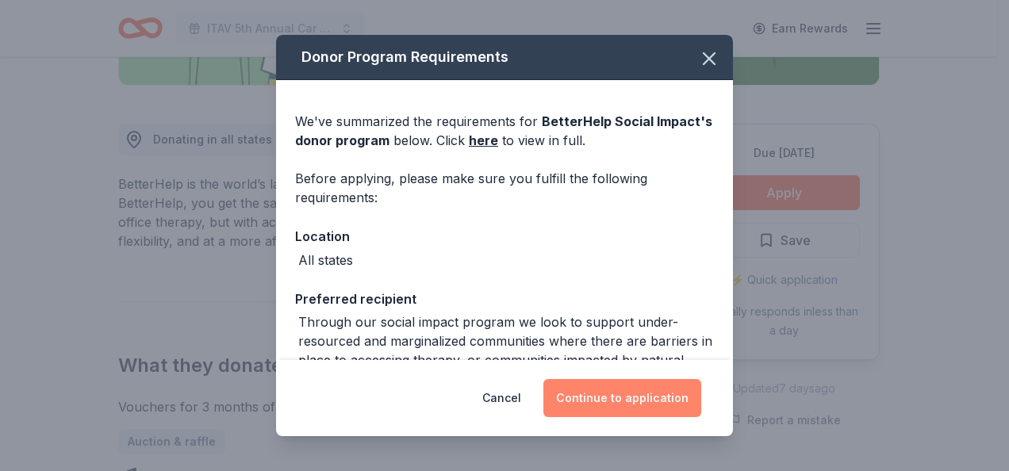
click at [599, 398] on button "Continue to application" at bounding box center [622, 398] width 158 height 38
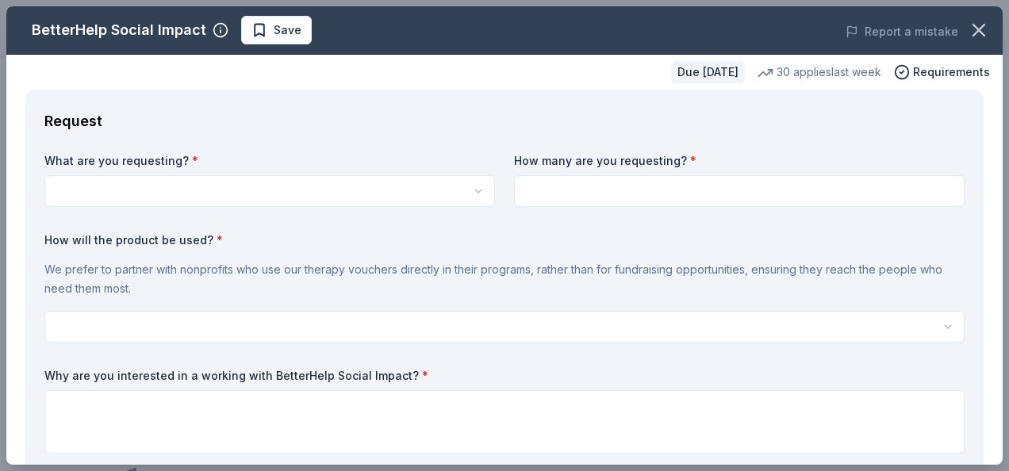
scroll to position [0, 0]
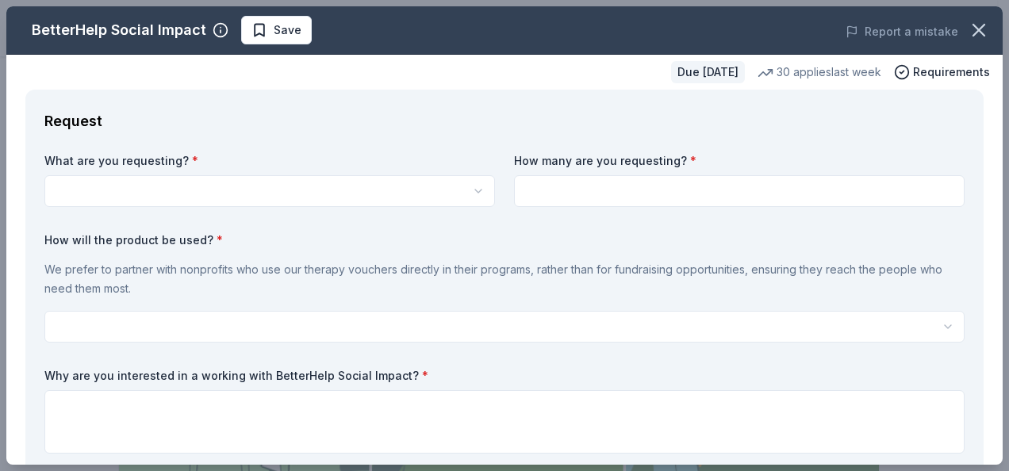
click at [171, 190] on html "ITAV 5th Annual Car Show Earn Rewards Due in 201 days Share BetterHelp Social I…" at bounding box center [504, 235] width 1009 height 471
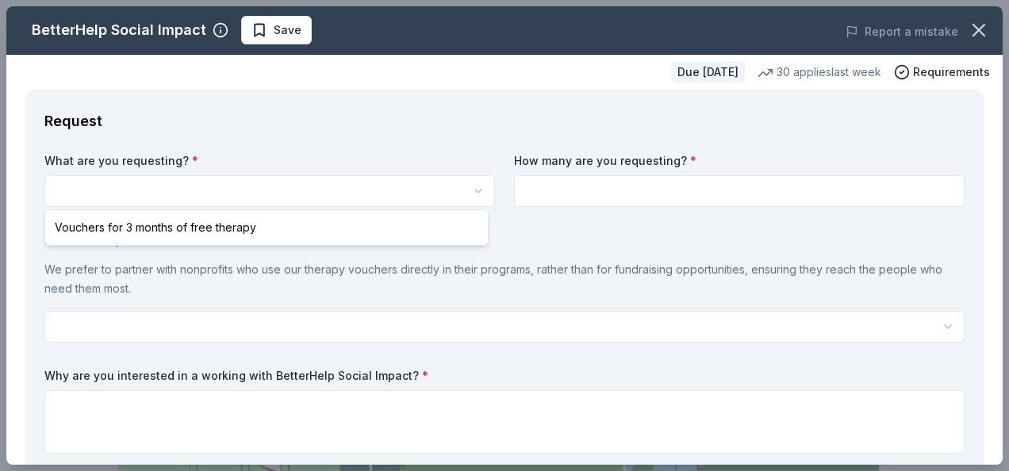
select select "Vouchers for 3 months of free therapy"
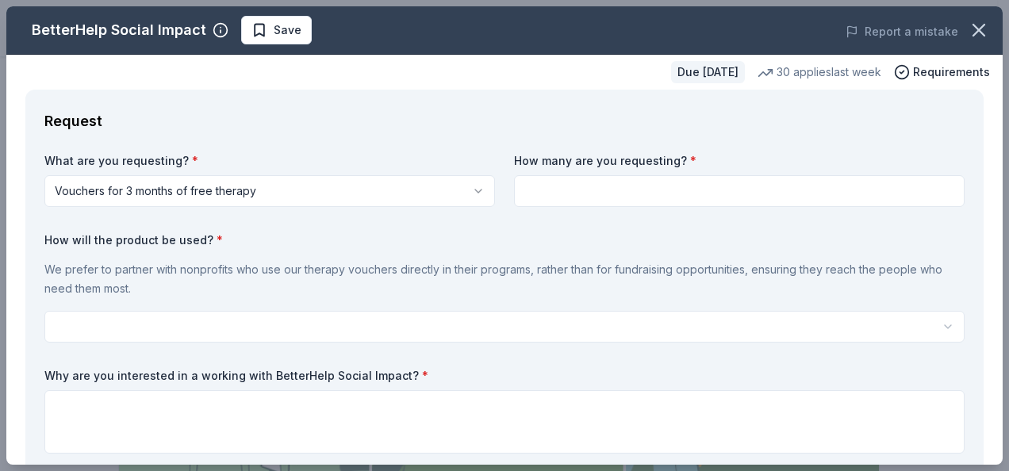
click at [561, 195] on input at bounding box center [739, 191] width 450 height 32
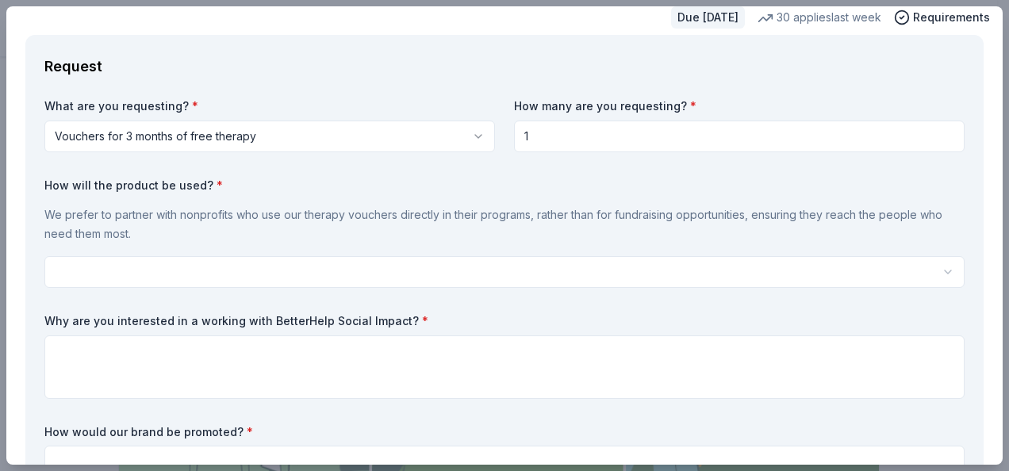
scroll to position [79, 0]
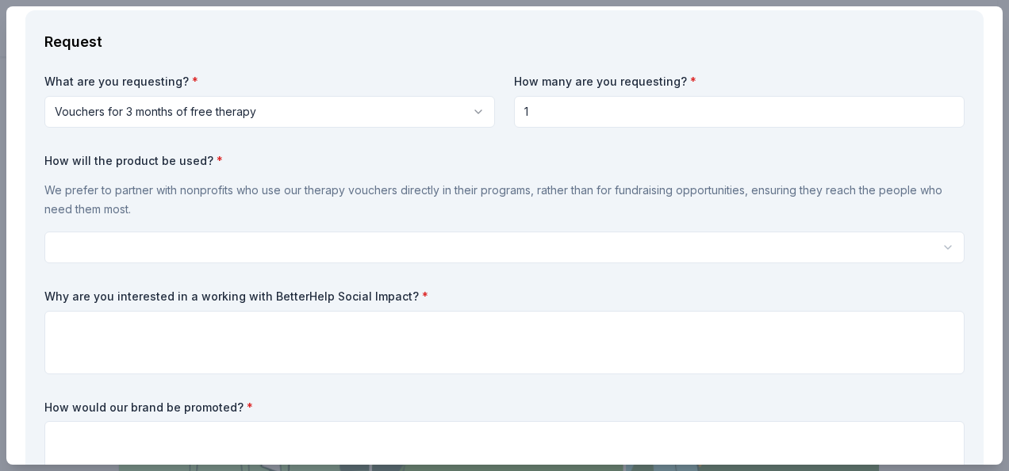
type input "1"
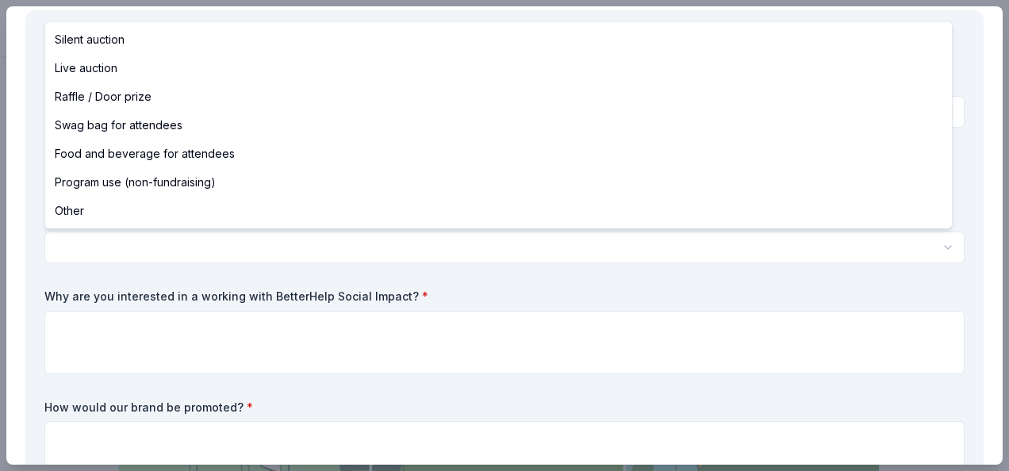
click at [127, 238] on html "ITAV 5th Annual Car Show Save Apply Due in 201 days Share BetterHelp Social Imp…" at bounding box center [504, 235] width 1009 height 471
select select "silentAuction"
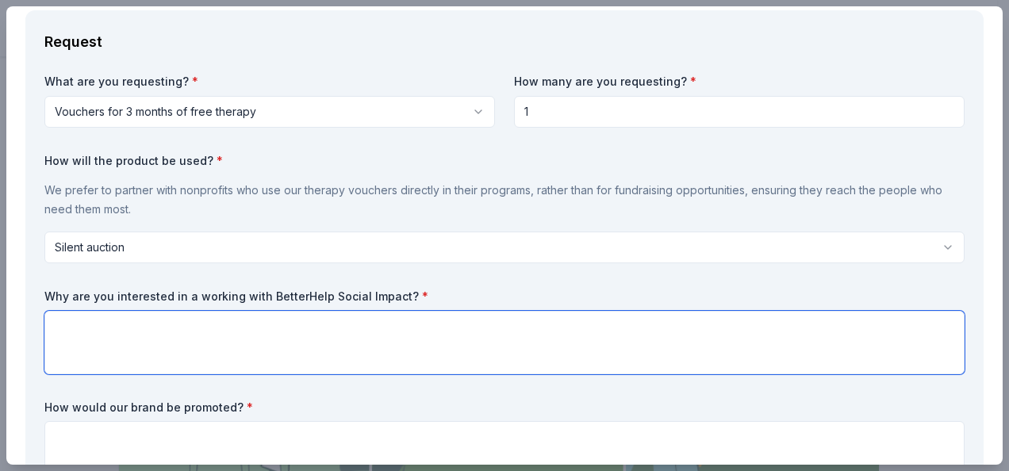
click at [125, 320] on textarea at bounding box center [504, 342] width 920 height 63
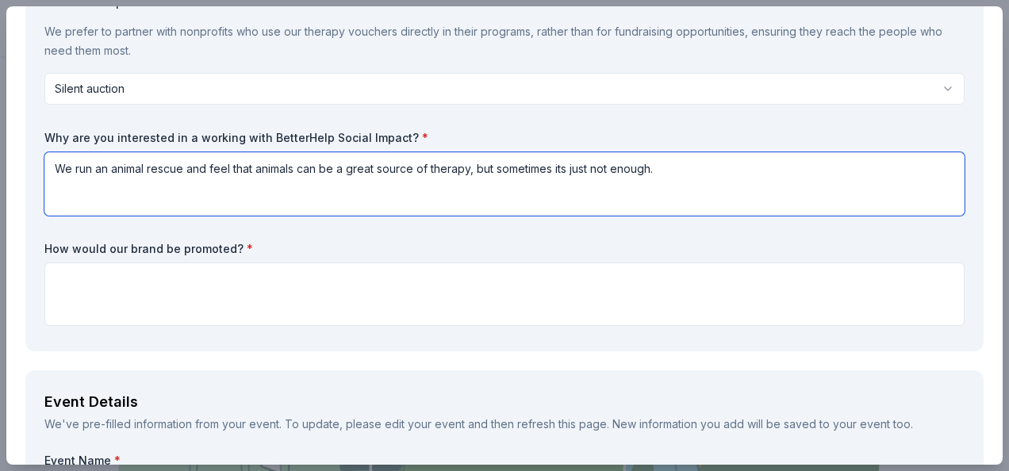
scroll to position [317, 0]
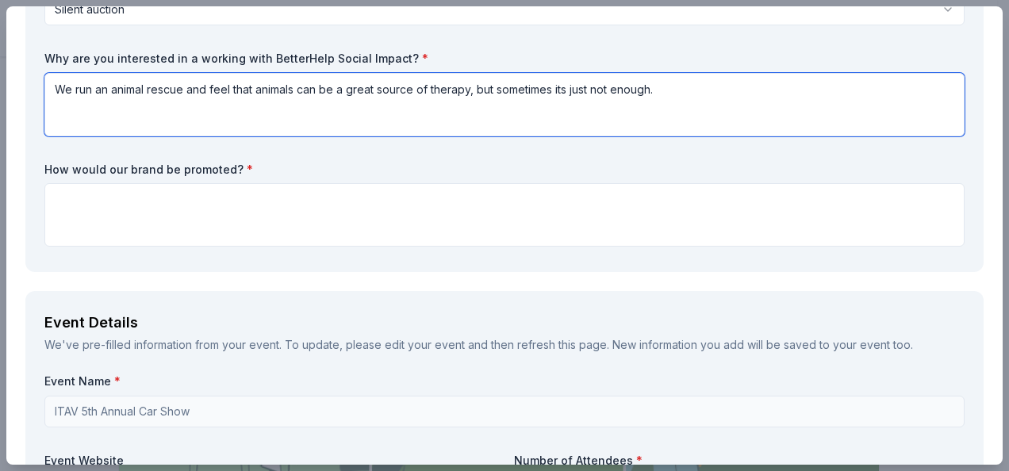
type textarea "We run an animal rescue and feel that animals can be a great source of therapy,…"
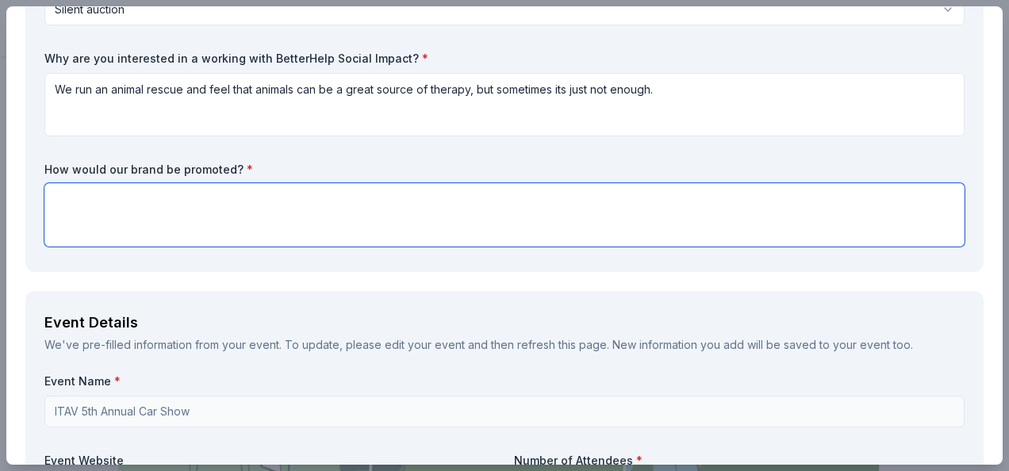
click at [124, 202] on textarea at bounding box center [504, 214] width 920 height 63
type textarea "T"
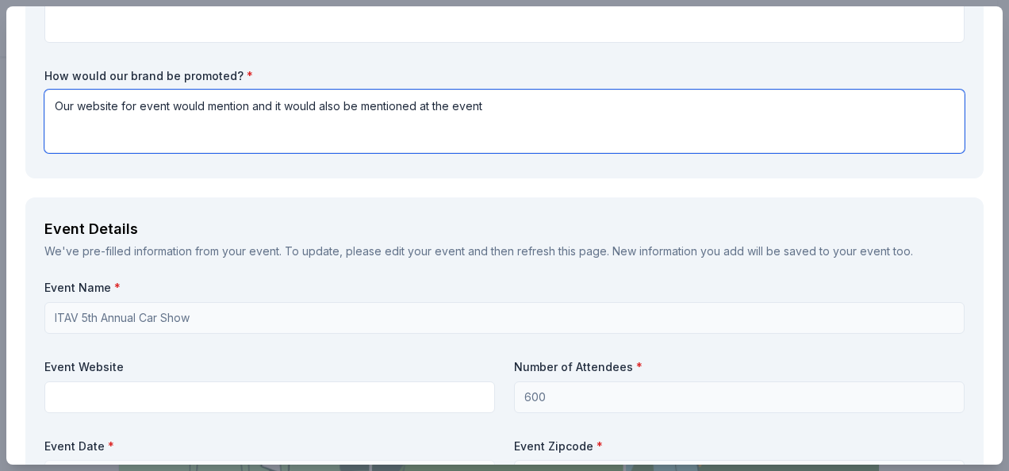
scroll to position [476, 0]
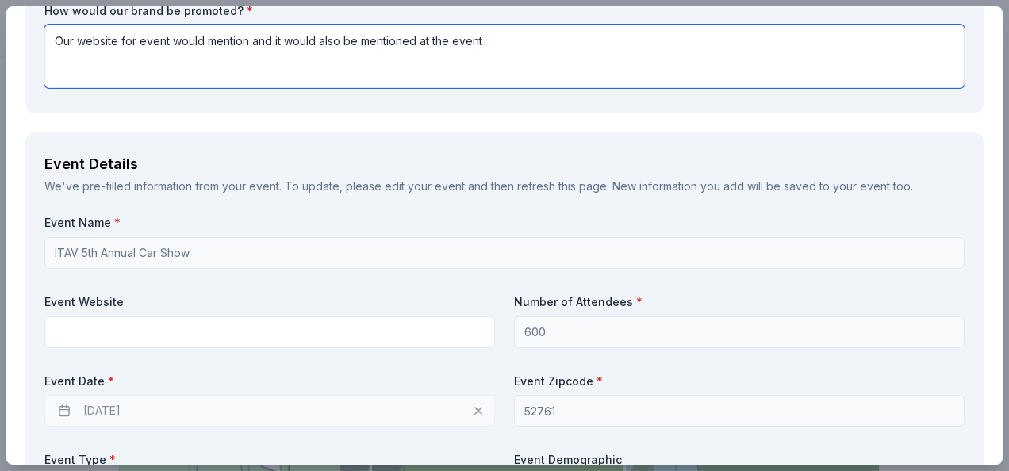
type textarea "Our website for event would mention and it would also be mentioned at the event"
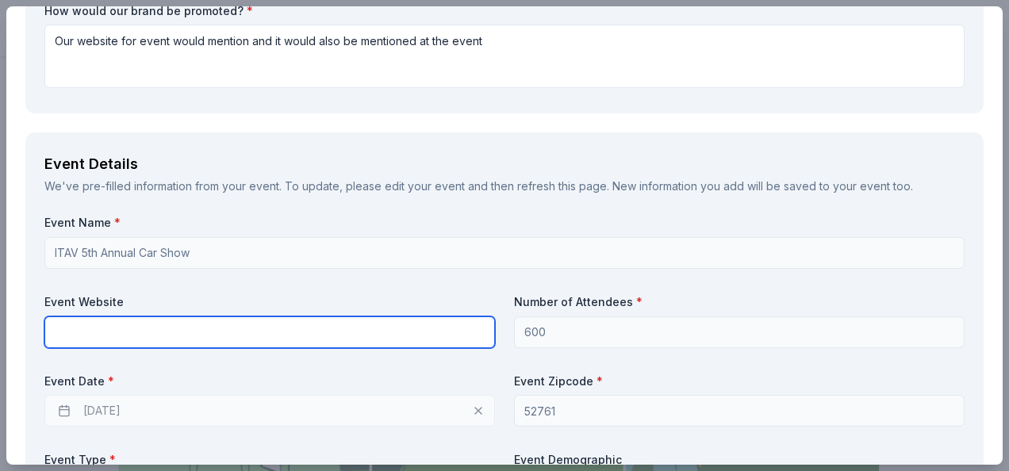
click at [81, 327] on input "text" at bounding box center [269, 332] width 450 height 32
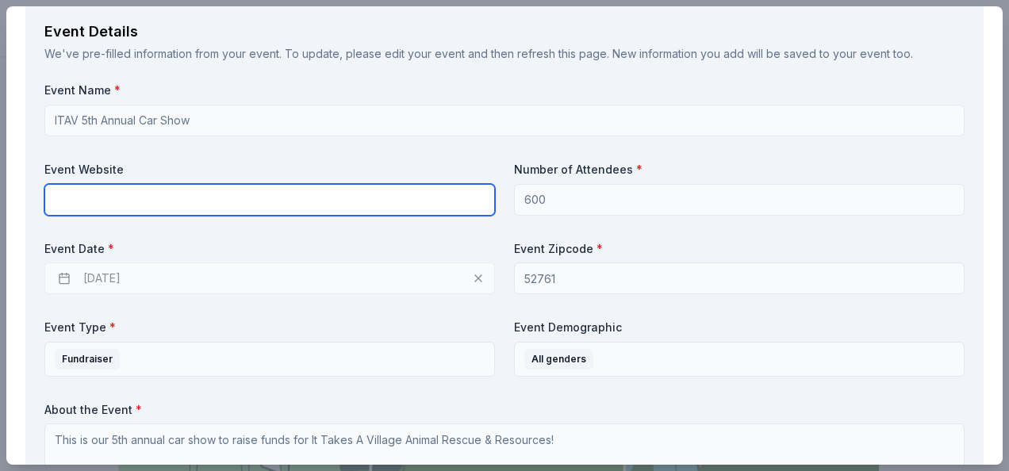
scroll to position [634, 0]
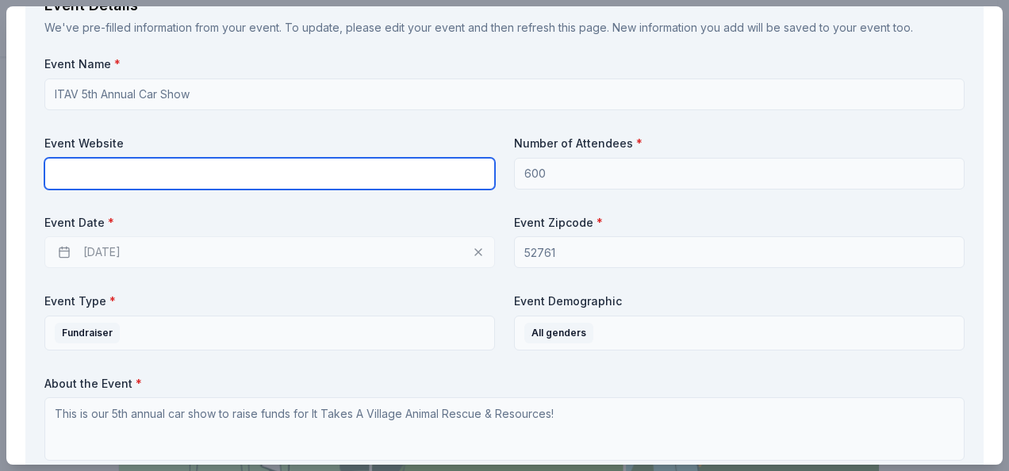
paste input "Invoice is in process for posting"
type input "Invoice is in process for posting"
drag, startPoint x: 230, startPoint y: 178, endPoint x: -3, endPoint y: 166, distance: 233.5
click at [0, 166] on html "ITAV 5th Annual Car Show Save Apply Due in 201 days Share BetterHelp Social Imp…" at bounding box center [504, 235] width 1009 height 471
paste input "https://www.ittakesavillage.dog/home"
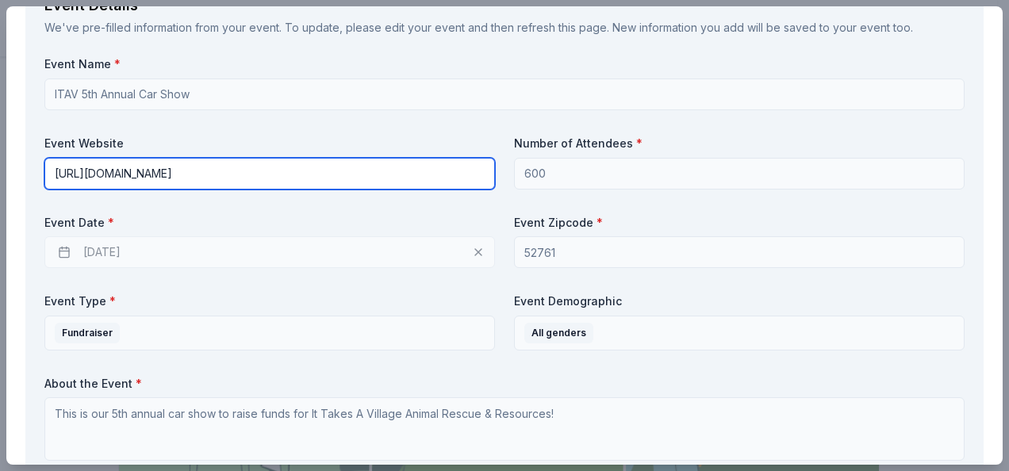
type input "https://www.ittakesavillage.dog/home"
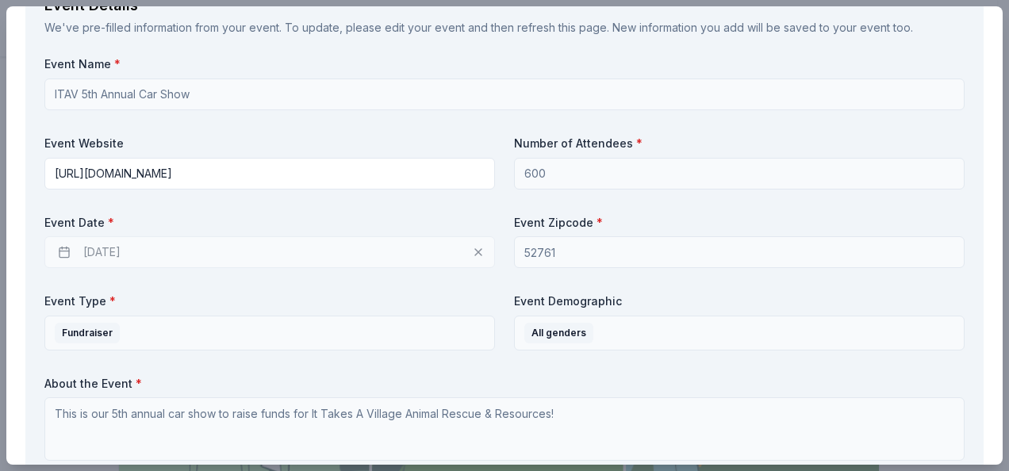
click at [190, 249] on div "05/08/2026" at bounding box center [269, 252] width 450 height 32
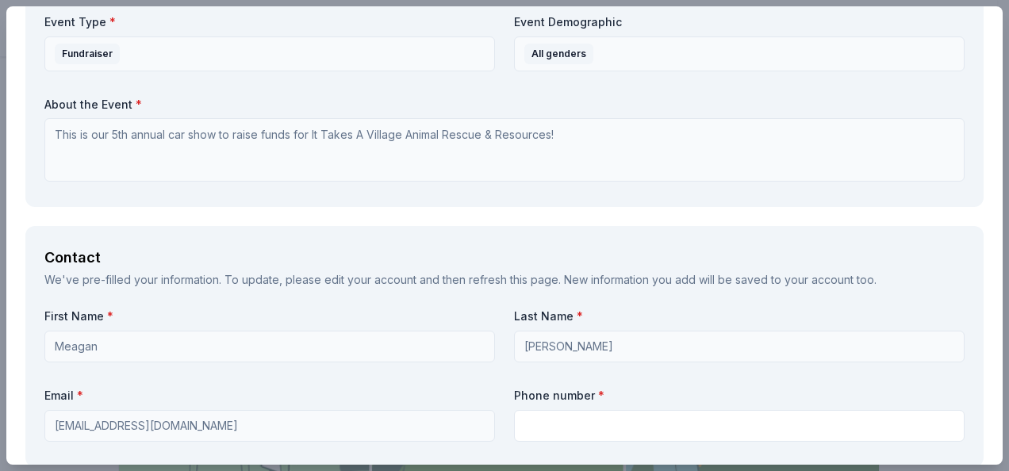
scroll to position [1031, 0]
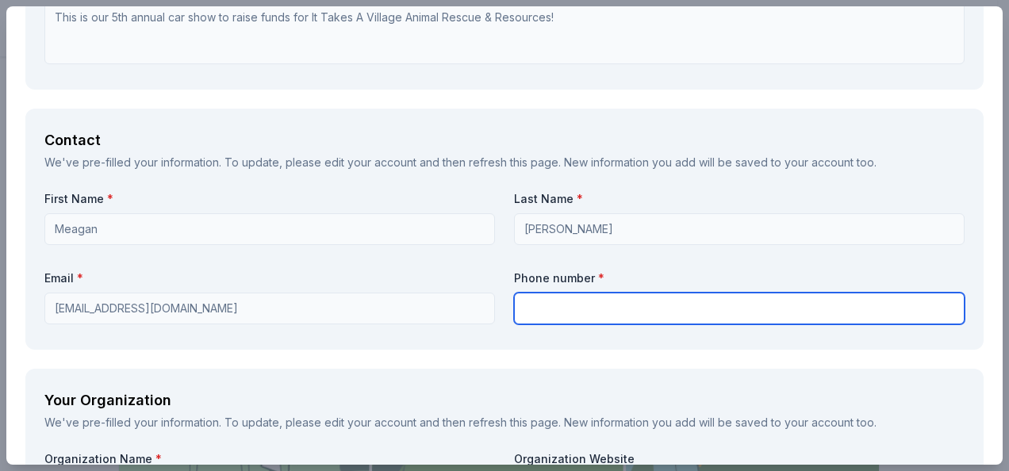
click at [614, 310] on input "text" at bounding box center [739, 309] width 450 height 32
type input "v"
paste input "(563) 261-9176"
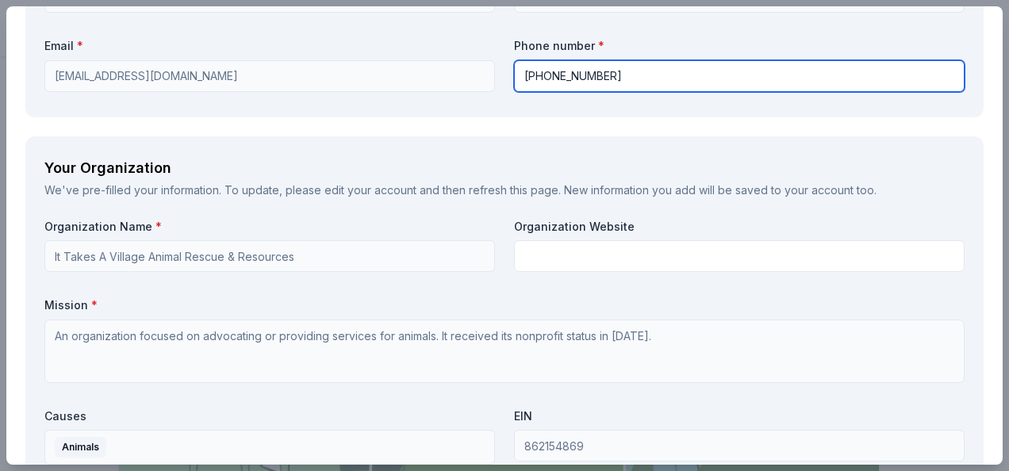
scroll to position [1269, 0]
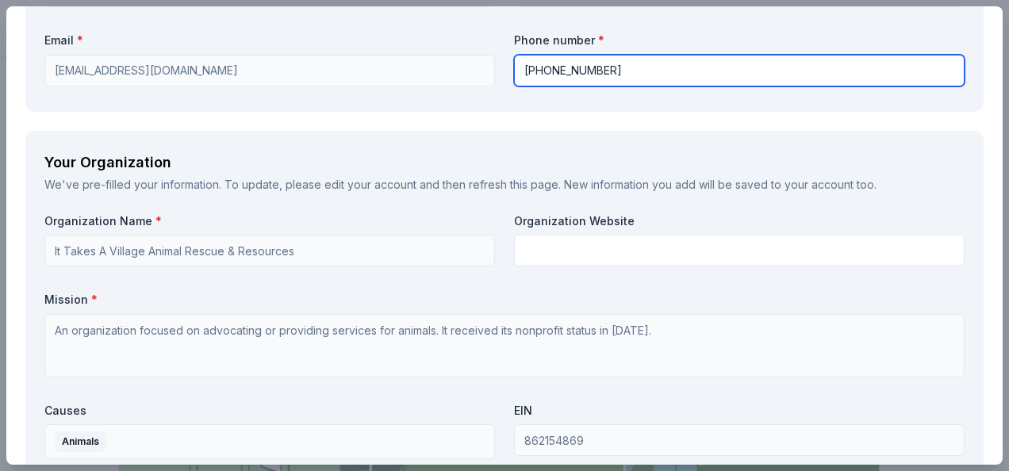
type input "(563) 261-9176"
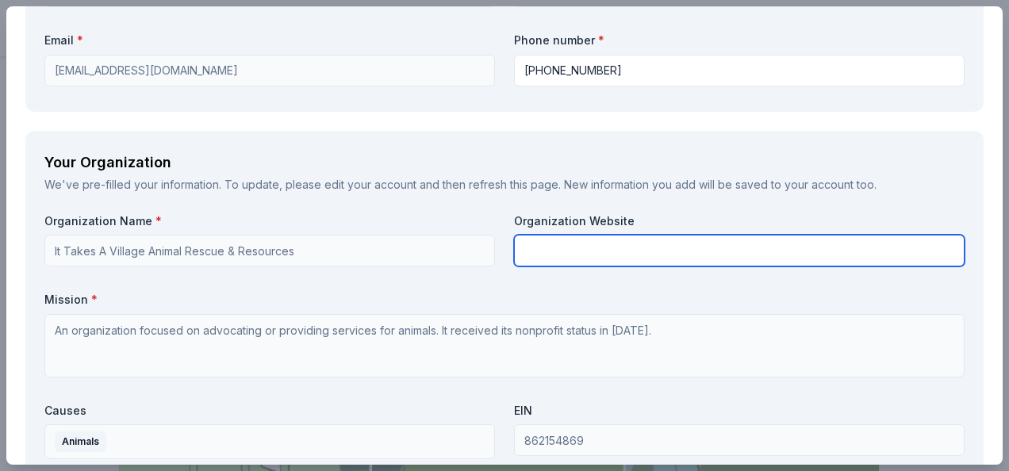
click at [592, 254] on input "text" at bounding box center [739, 251] width 450 height 32
paste input "https://www.ittakesavillage.dog/home"
type input "https://www.ittakesavillage.dog/home"
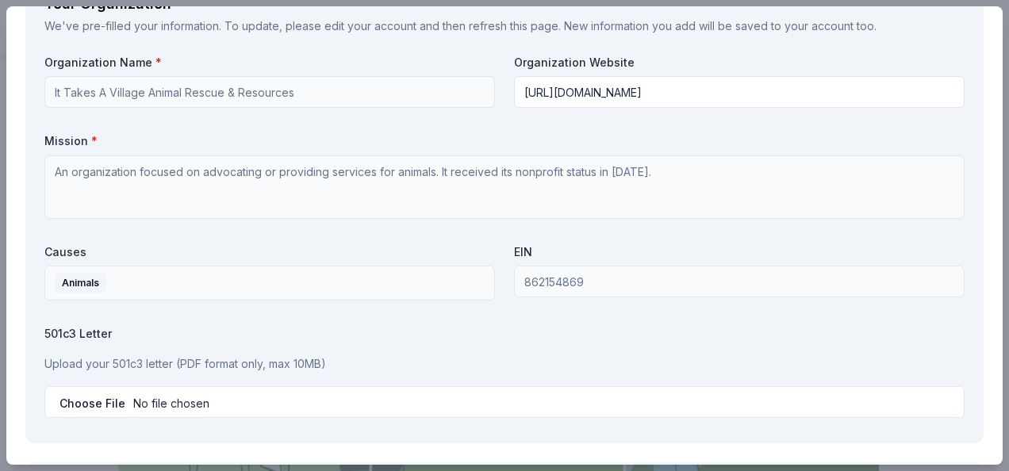
scroll to position [1507, 0]
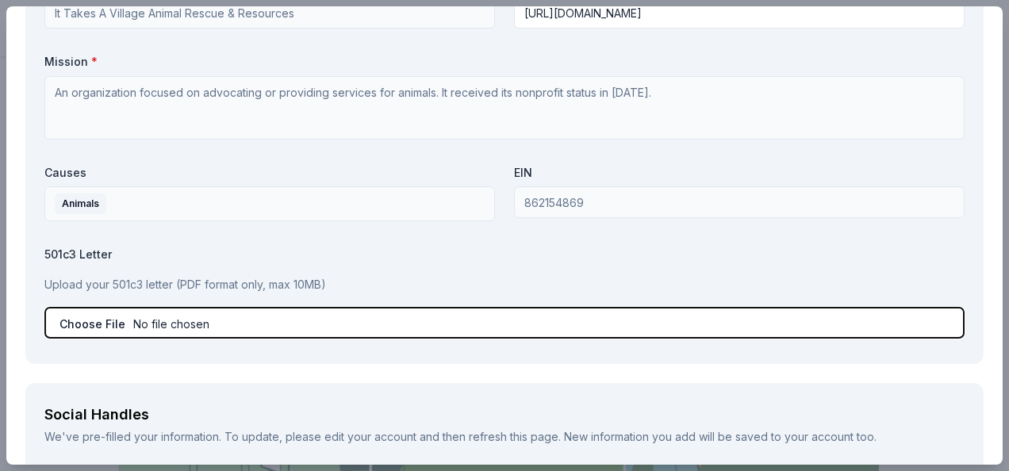
click at [98, 324] on input "file" at bounding box center [504, 323] width 920 height 32
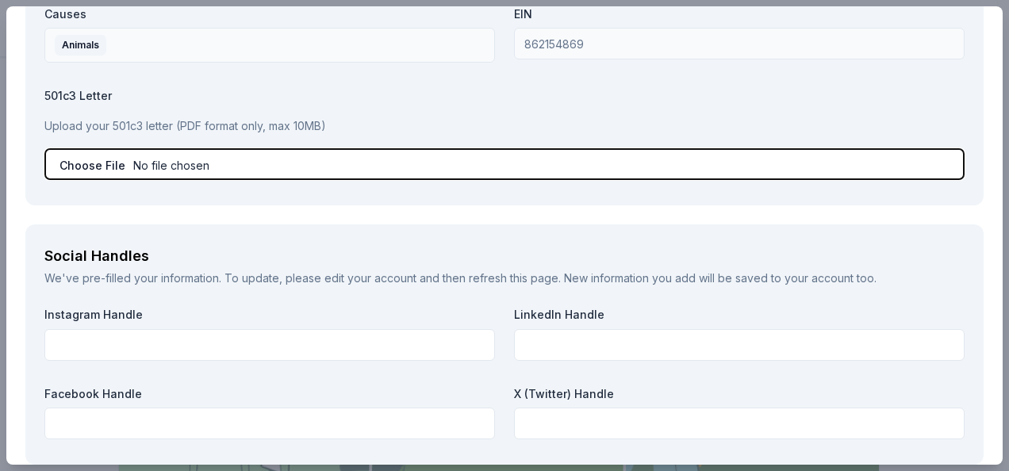
scroll to position [1744, 0]
